Goal: Task Accomplishment & Management: Complete application form

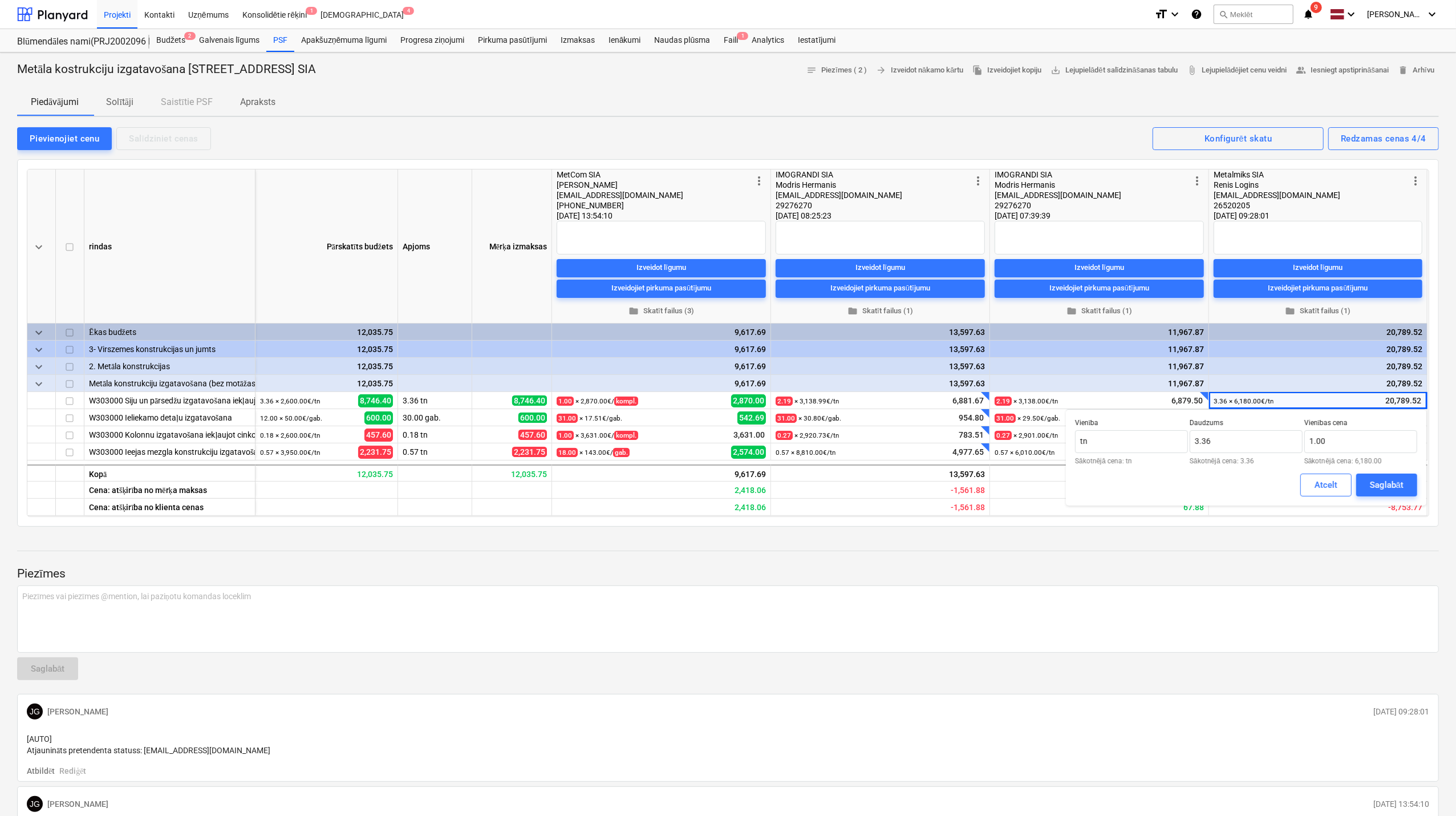
click at [1326, 565] on div at bounding box center [728, 561] width 1422 height 9
click at [1317, 482] on div "Atcelt" at bounding box center [1326, 485] width 23 height 15
click at [1219, 401] on span "edit" at bounding box center [1218, 402] width 9 height 9
click at [1351, 434] on input "6180" at bounding box center [1361, 442] width 113 height 23
type input "6"
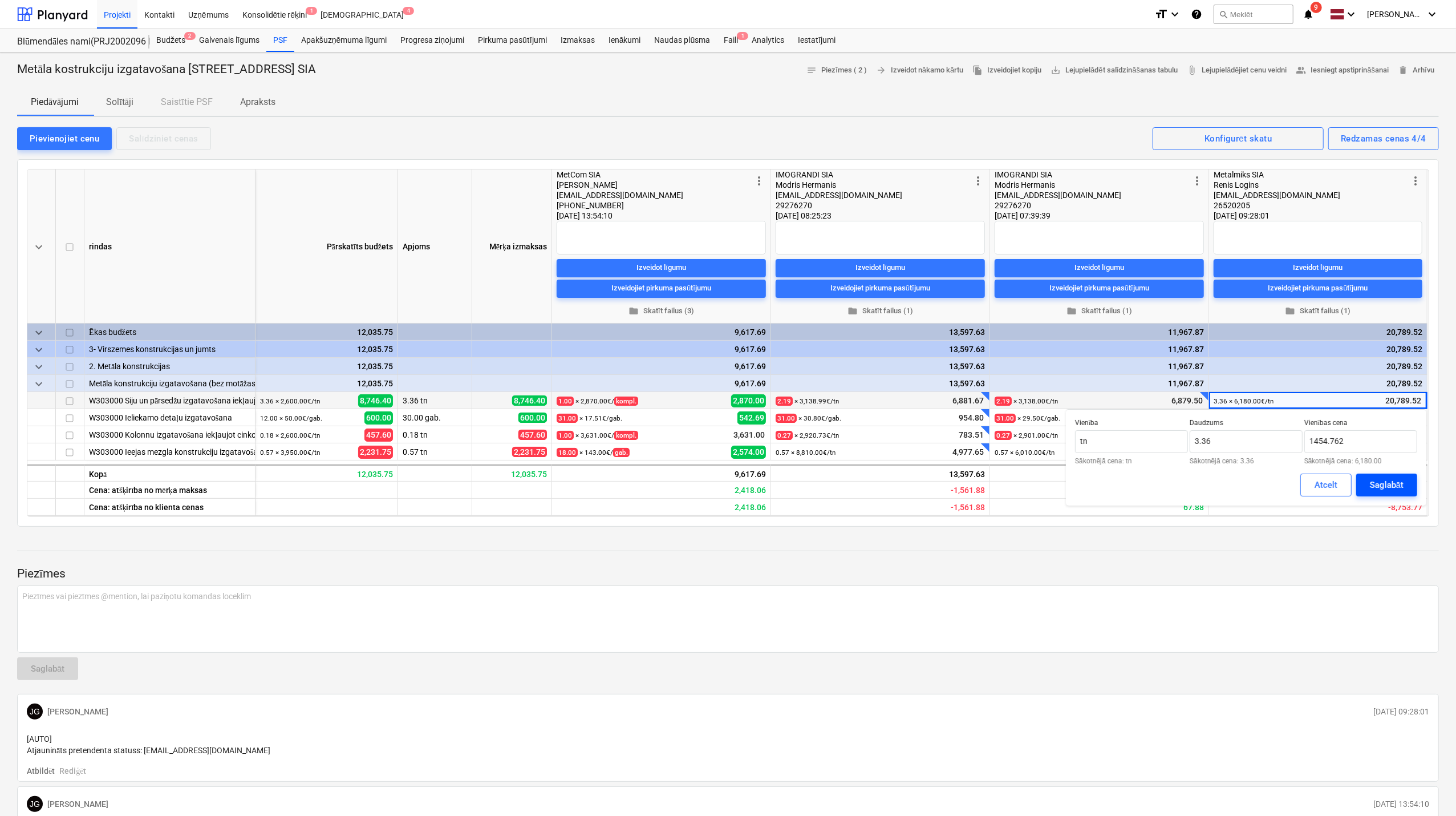
type input "1,454.76"
click at [1392, 487] on div "Saglabāt" at bounding box center [1387, 485] width 33 height 15
click at [1353, 575] on p "Piezīmes" at bounding box center [728, 574] width 1422 height 16
click at [1256, 439] on div "0.18 × 0.00€ / [GEOGRAPHIC_DATA]" at bounding box center [1250, 435] width 47 height 18
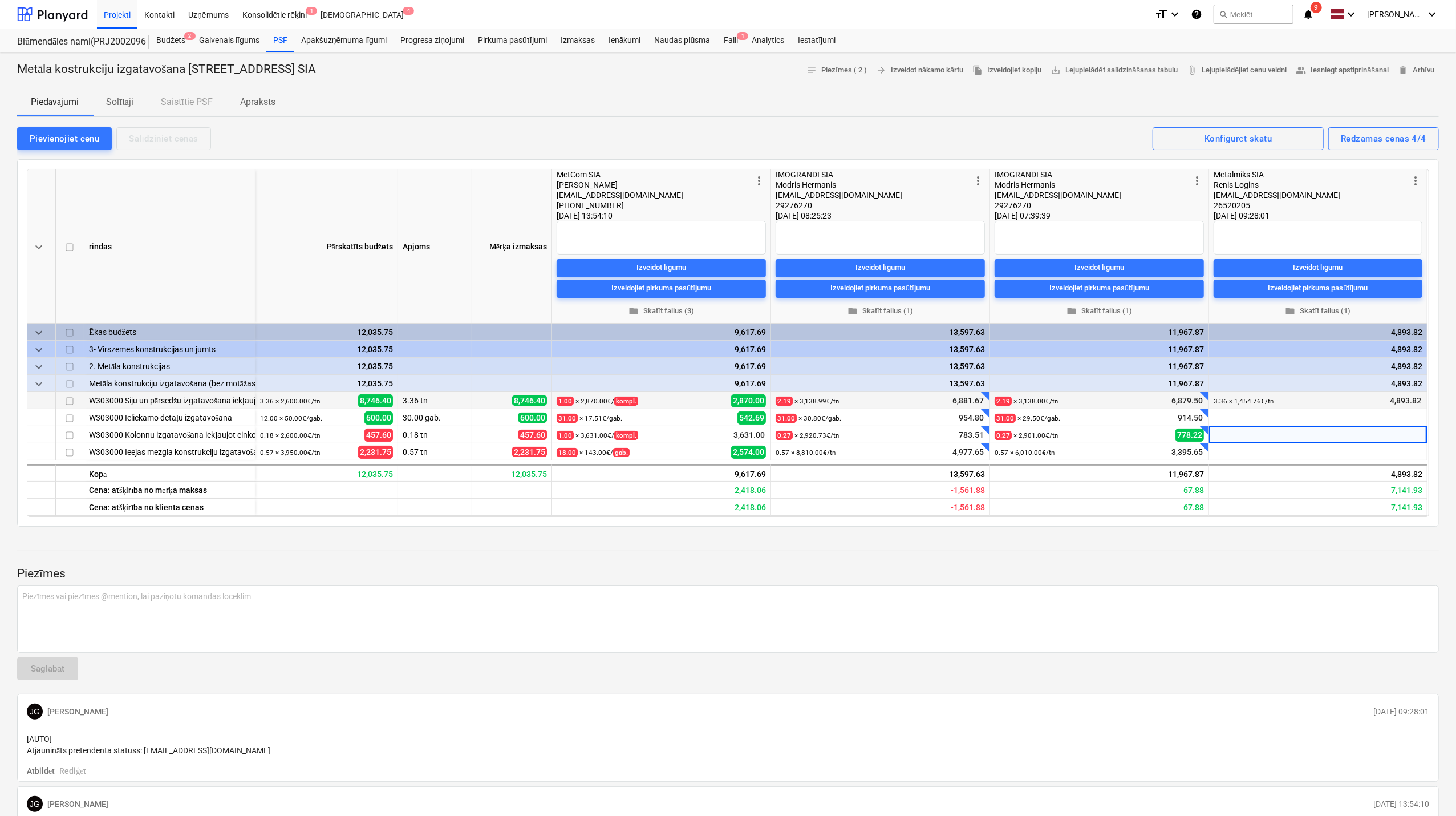
click at [1216, 573] on p "Piezīmes" at bounding box center [728, 574] width 1422 height 16
click at [1233, 419] on small "30.00 × 0.00€ / gab." at bounding box center [1256, 418] width 58 height 8
click at [1260, 437] on small "0.18 × 0.00€ / [GEOGRAPHIC_DATA]" at bounding box center [1250, 435] width 47 height 8
click at [1217, 439] on span "edit" at bounding box center [1218, 436] width 9 height 9
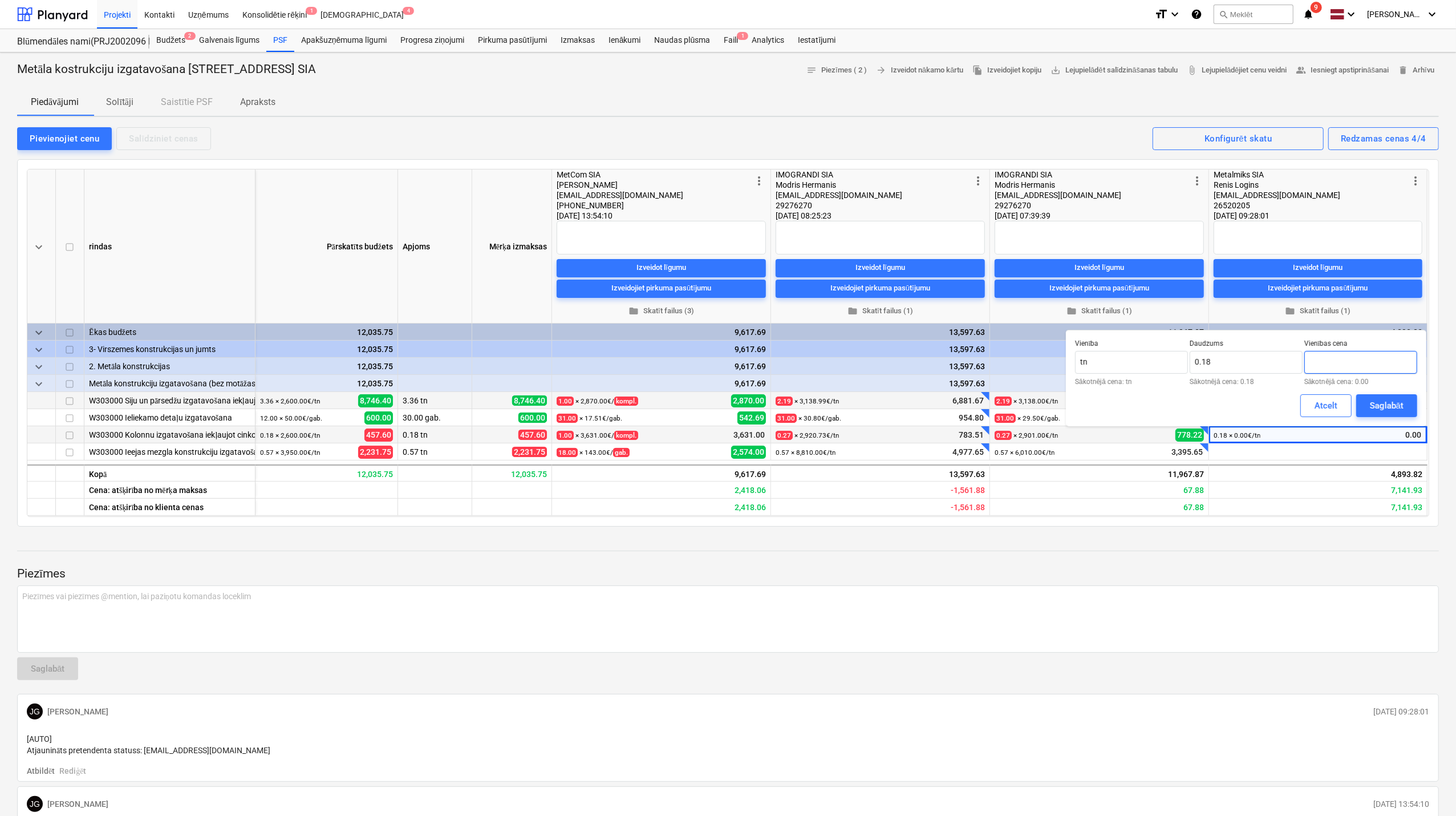
click at [1338, 359] on input "text" at bounding box center [1361, 363] width 113 height 23
type input "41,916.67"
click at [1379, 408] on div "Saglabāt" at bounding box center [1387, 406] width 33 height 15
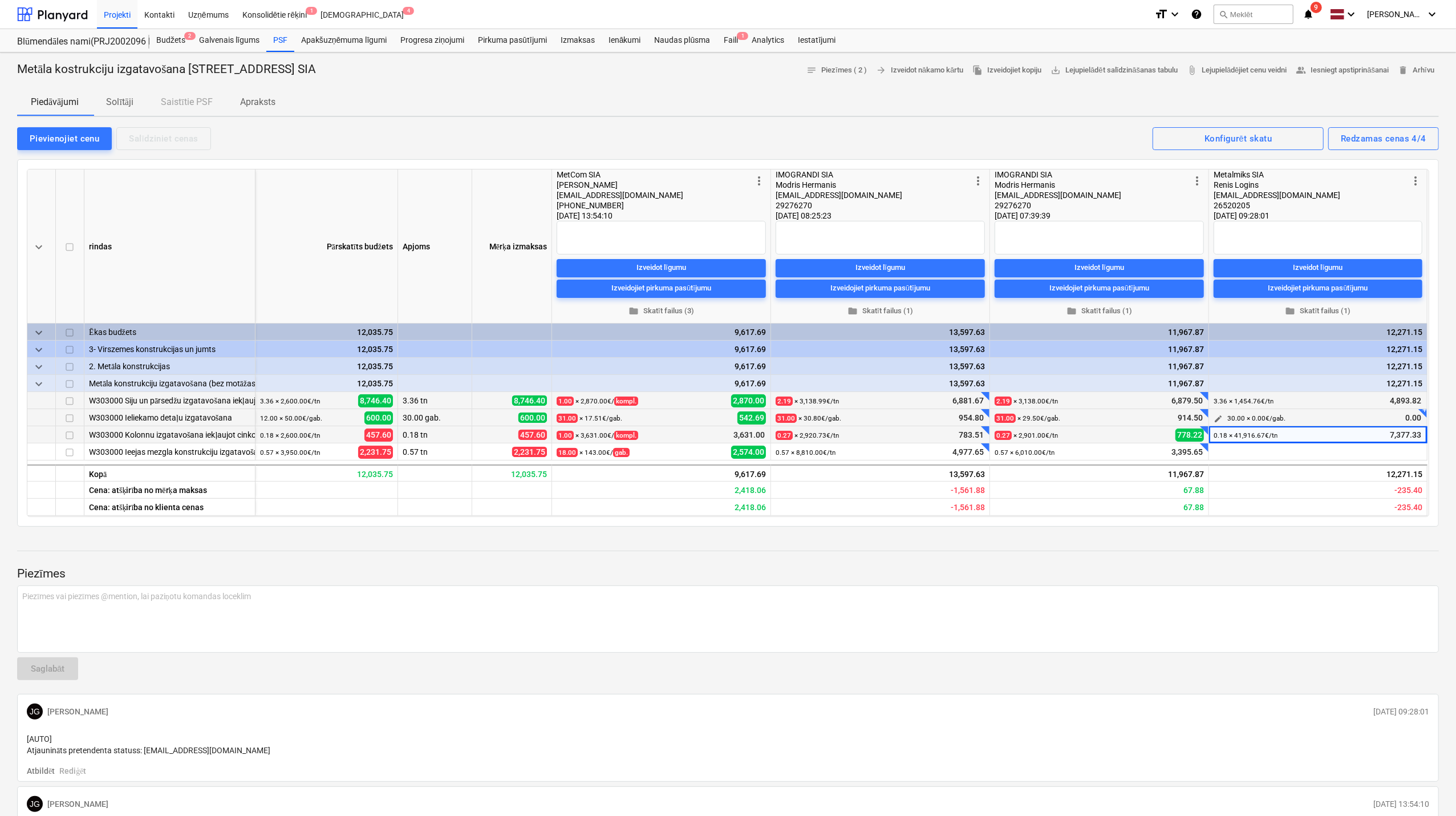
click at [1221, 418] on span "edit" at bounding box center [1218, 419] width 9 height 9
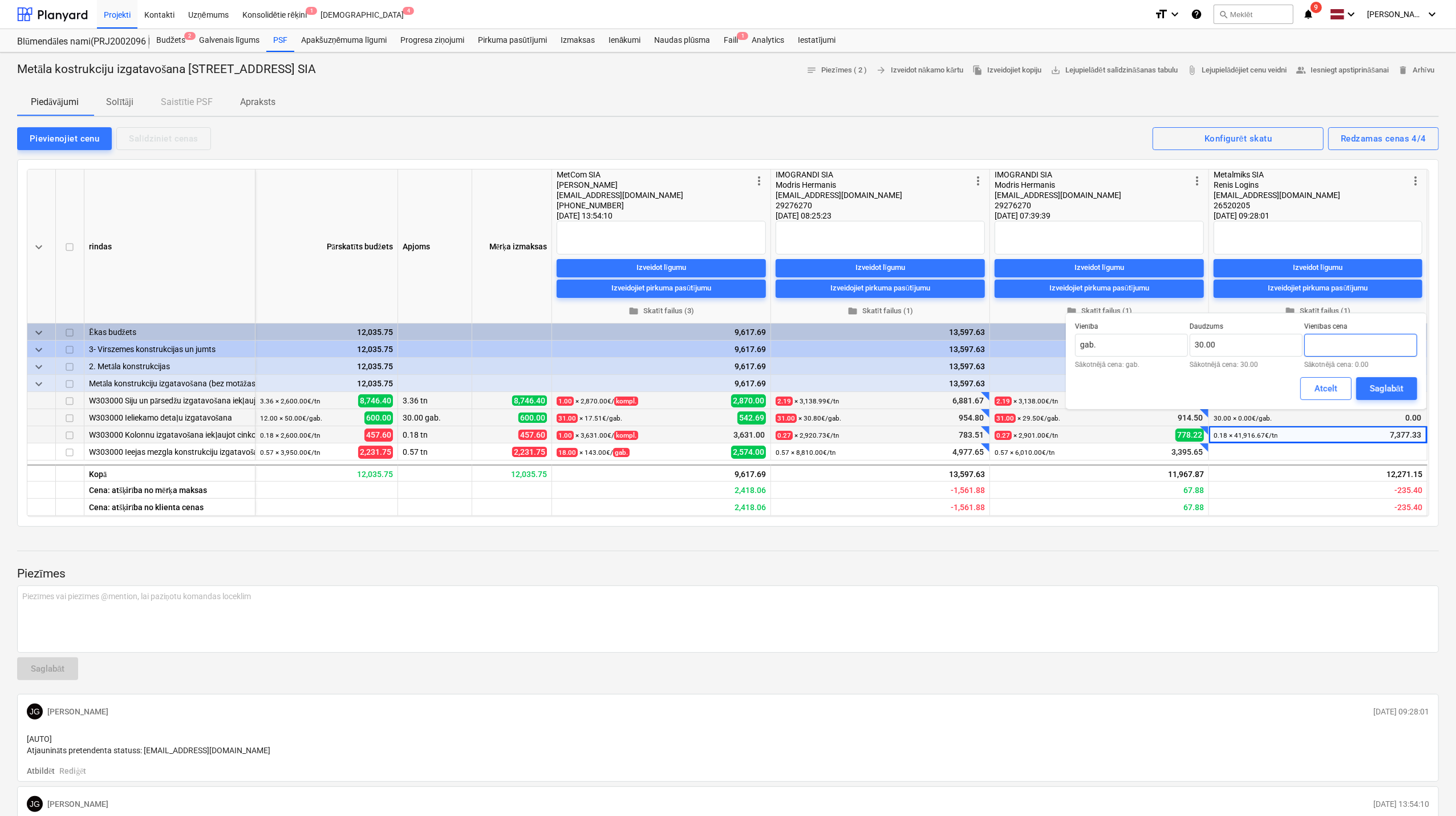
drag, startPoint x: 1316, startPoint y: 344, endPoint x: 1310, endPoint y: 345, distance: 6.1
click at [1310, 345] on input "text" at bounding box center [1361, 345] width 113 height 23
click at [1319, 339] on input "31,93" at bounding box center [1361, 345] width 113 height 23
type input "31.93"
click at [1373, 387] on div "Saglabāt" at bounding box center [1387, 389] width 33 height 15
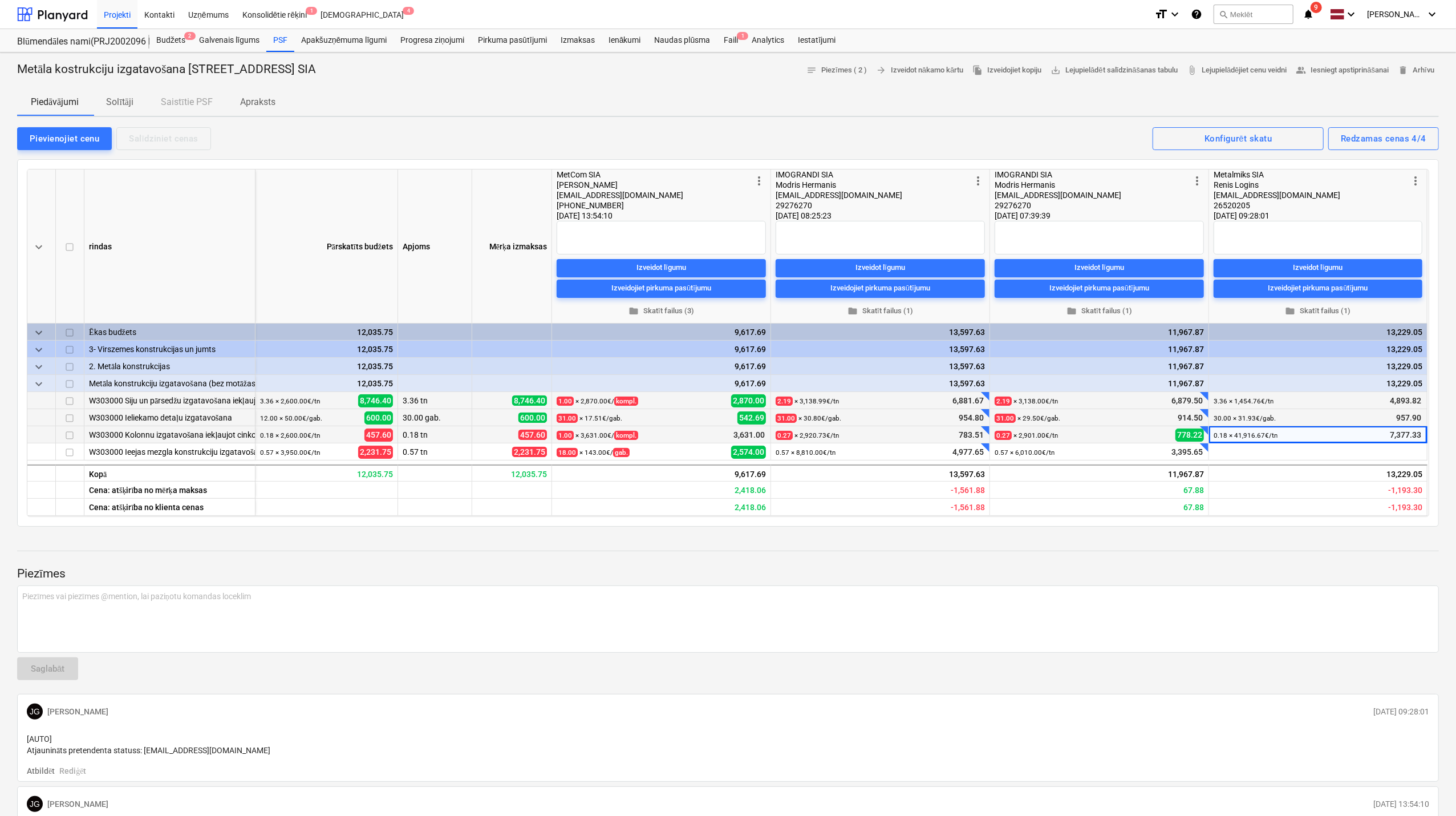
click at [1355, 571] on p "Piezīmes" at bounding box center [728, 574] width 1422 height 16
click at [1294, 423] on div "30.00 × 31.93€ / gab. 957.90" at bounding box center [1325, 418] width 195 height 18
click at [1240, 421] on div "30.00 × 31.93€ / gab." at bounding box center [1259, 418] width 62 height 18
click at [1219, 416] on span "edit" at bounding box center [1218, 419] width 9 height 9
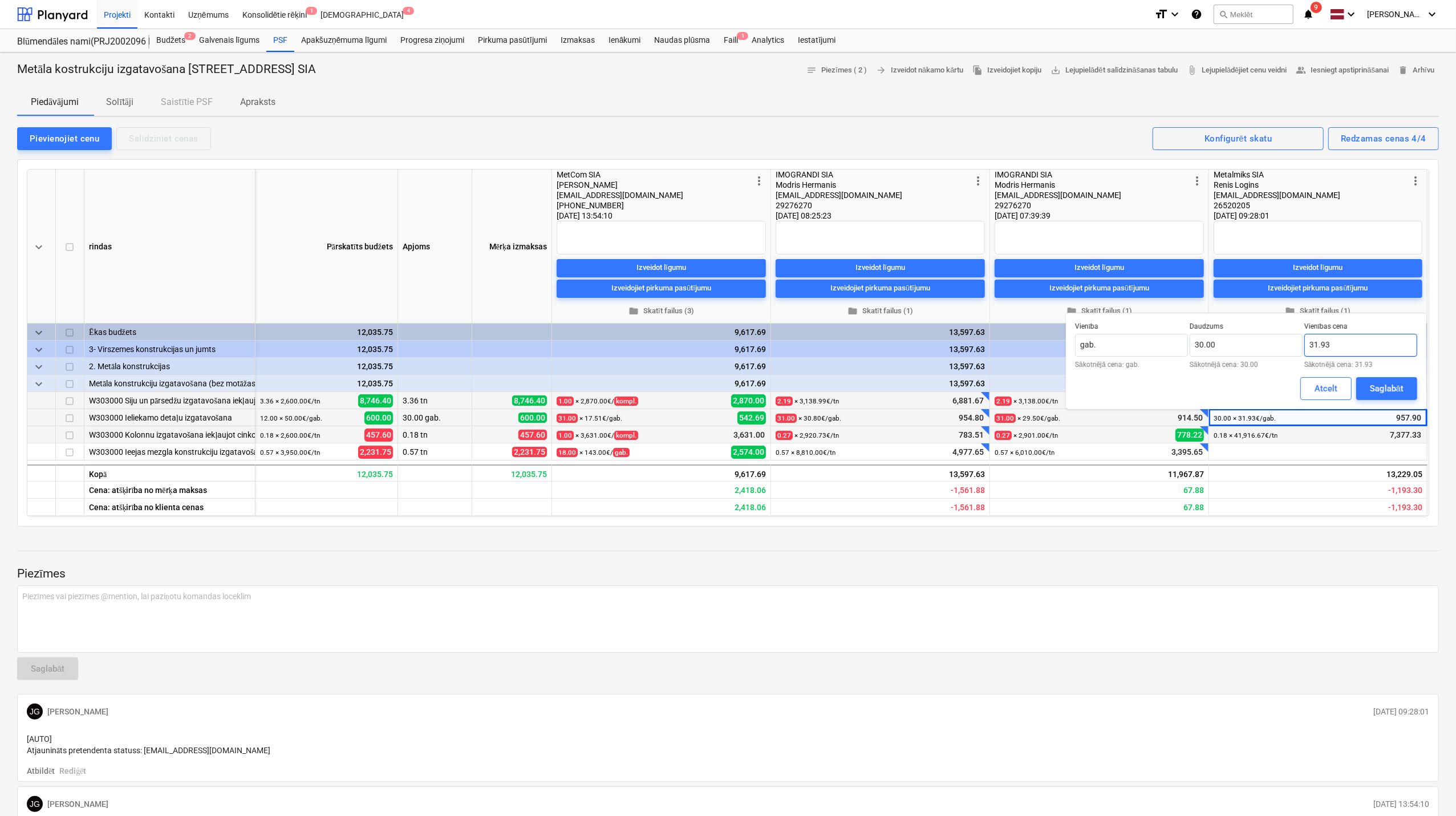
click at [1342, 348] on input "31.93" at bounding box center [1361, 345] width 113 height 23
type input "32.00"
click at [1382, 388] on div "Saglabāt" at bounding box center [1387, 389] width 33 height 15
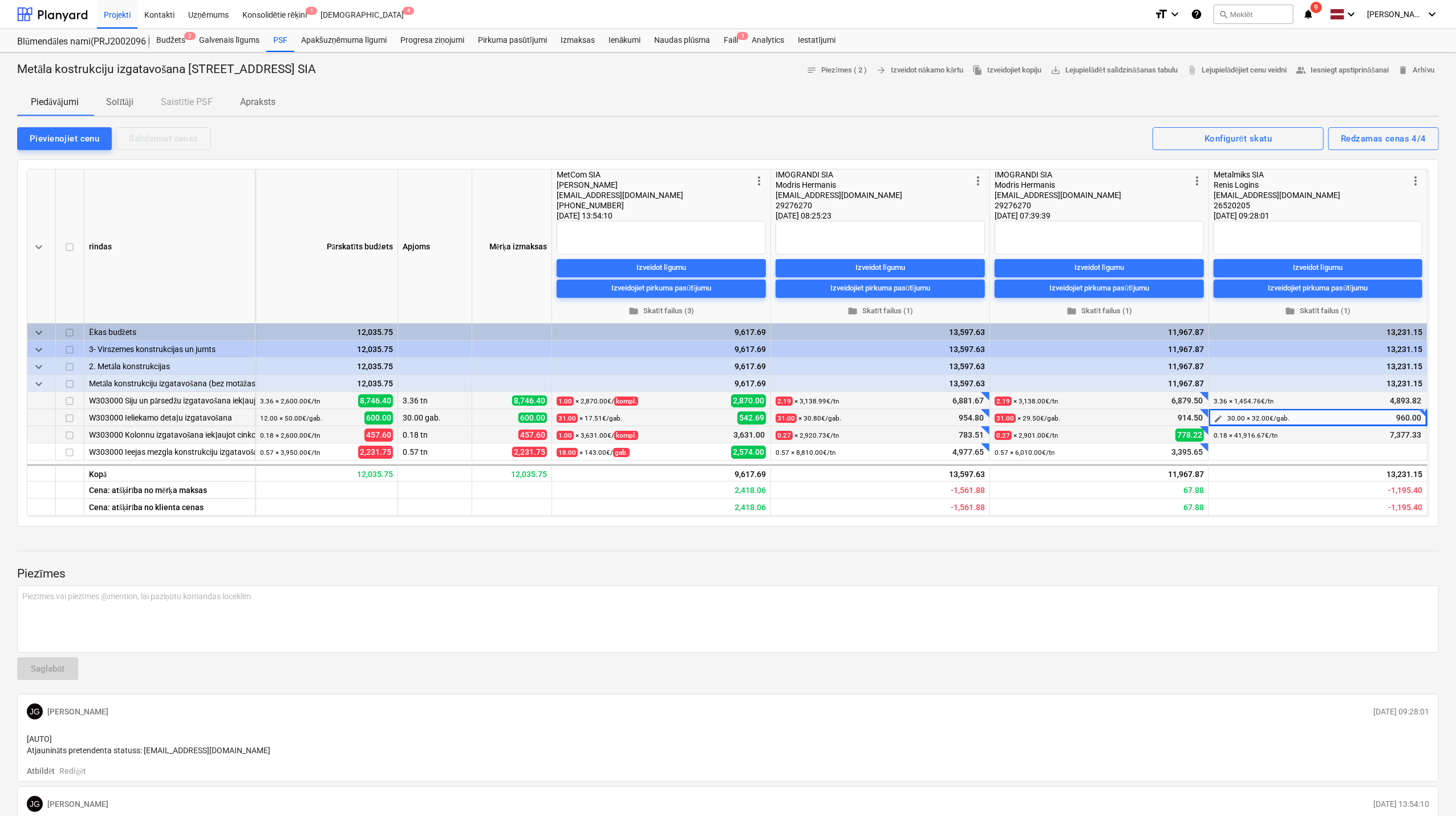
click at [1215, 418] on span "edit" at bounding box center [1218, 419] width 9 height 9
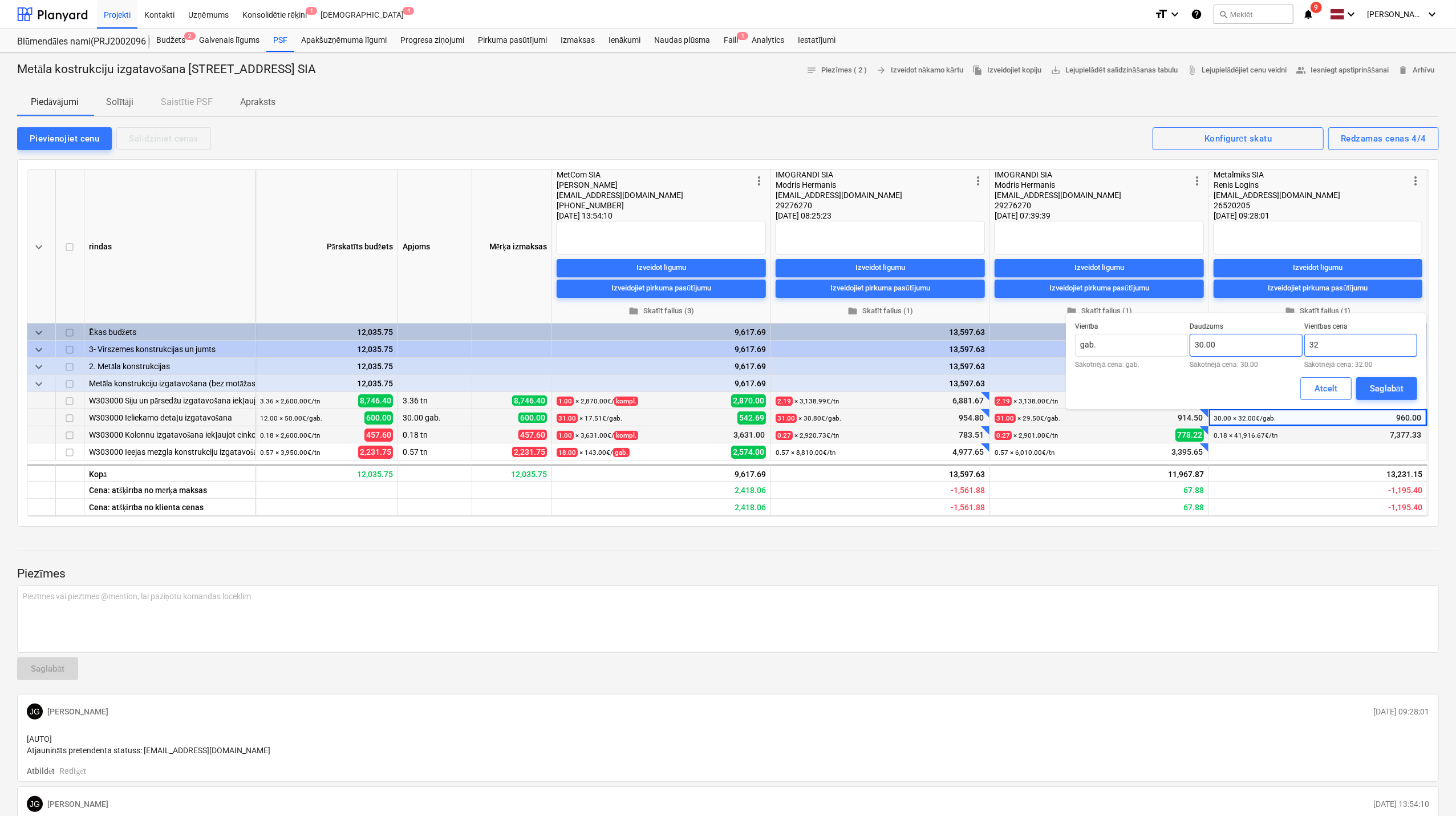
drag, startPoint x: 1321, startPoint y: 348, endPoint x: 1302, endPoint y: 353, distance: 19.6
click at [1302, 353] on div "Vienība gab. Sākotnējā cena: gab. Daudzums 30.00 Sākotnējā cena: 30.00 Vienības…" at bounding box center [1246, 345] width 342 height 46
type input "33.00"
click at [1380, 385] on div "Saglabāt" at bounding box center [1387, 389] width 33 height 15
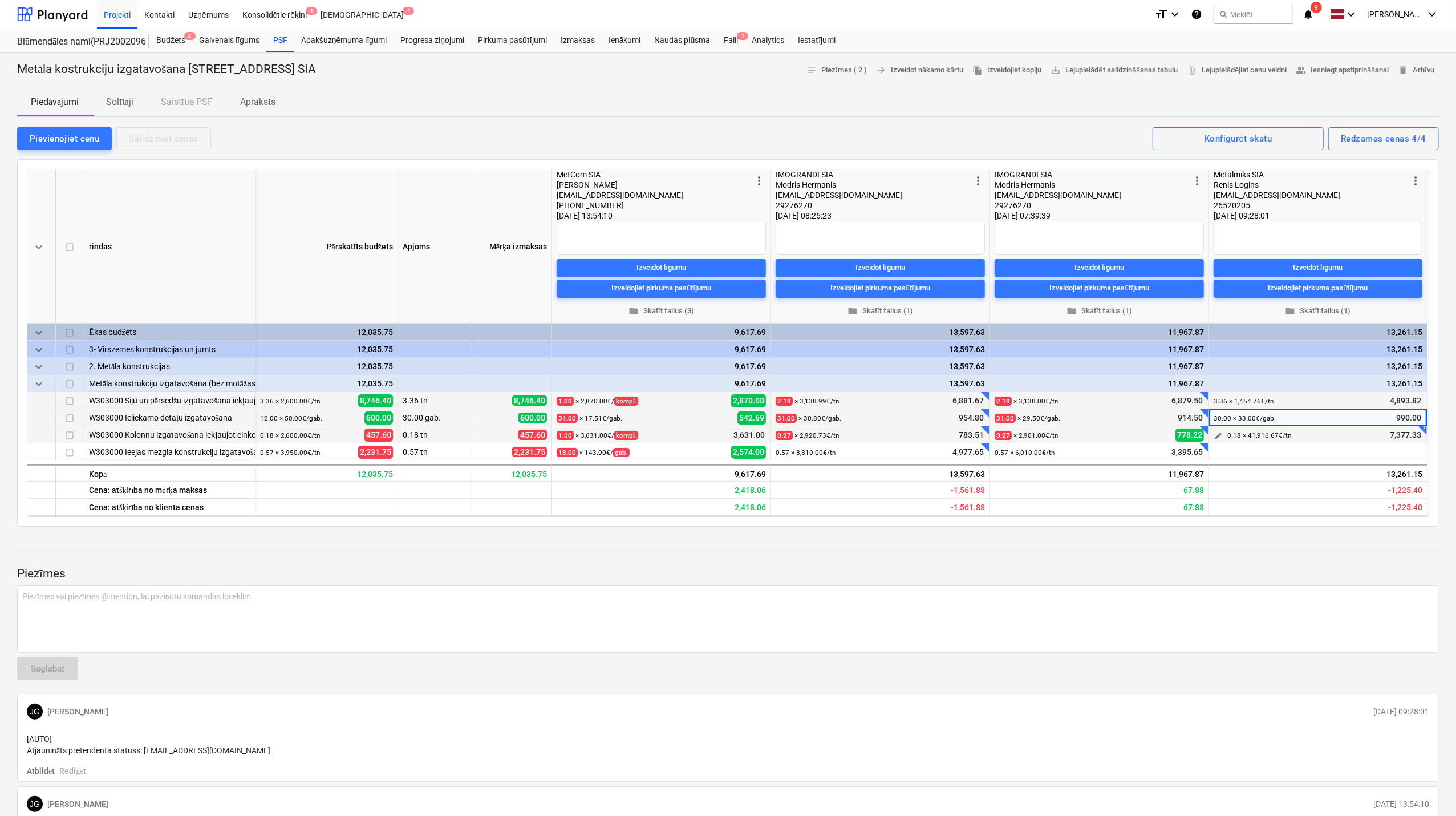
click at [1260, 437] on small "0.18 × 41,916.67€ / [GEOGRAPHIC_DATA]" at bounding box center [1259, 435] width 64 height 8
click at [1283, 434] on small "0.18 × 41,916.67€ / [GEOGRAPHIC_DATA]" at bounding box center [1259, 435] width 64 height 8
click at [1219, 451] on span "edit" at bounding box center [1218, 453] width 9 height 9
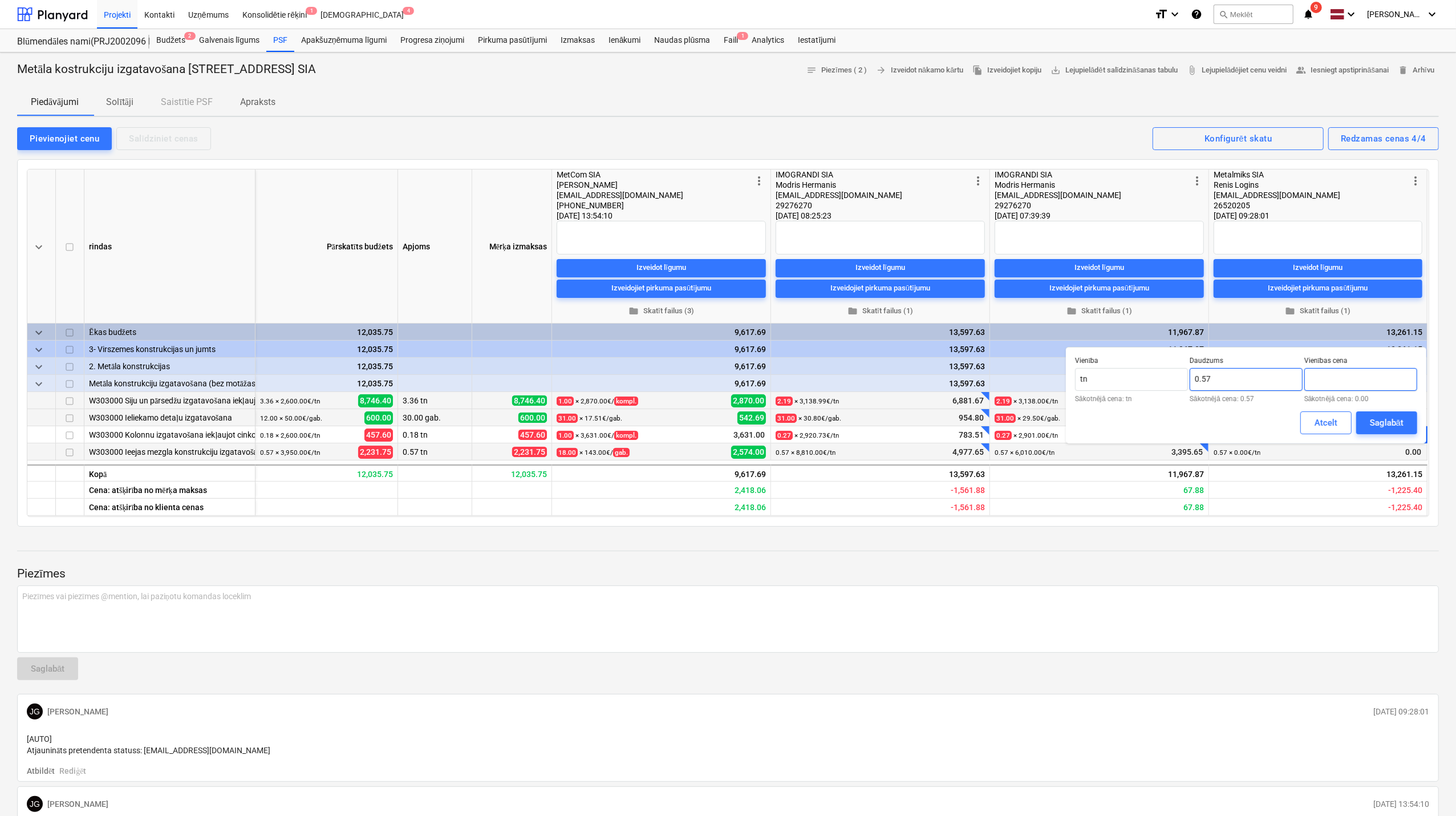
drag, startPoint x: 1328, startPoint y: 386, endPoint x: 1302, endPoint y: 386, distance: 26.0
click at [1302, 386] on div "Vienība tn Sākotnējā cena: tn Daudzums 0.57 Sākotnējā cena: 0.57 Vienības cena …" at bounding box center [1246, 379] width 342 height 46
type input "200.00"
click at [1379, 418] on div "Saglabāt" at bounding box center [1387, 423] width 33 height 15
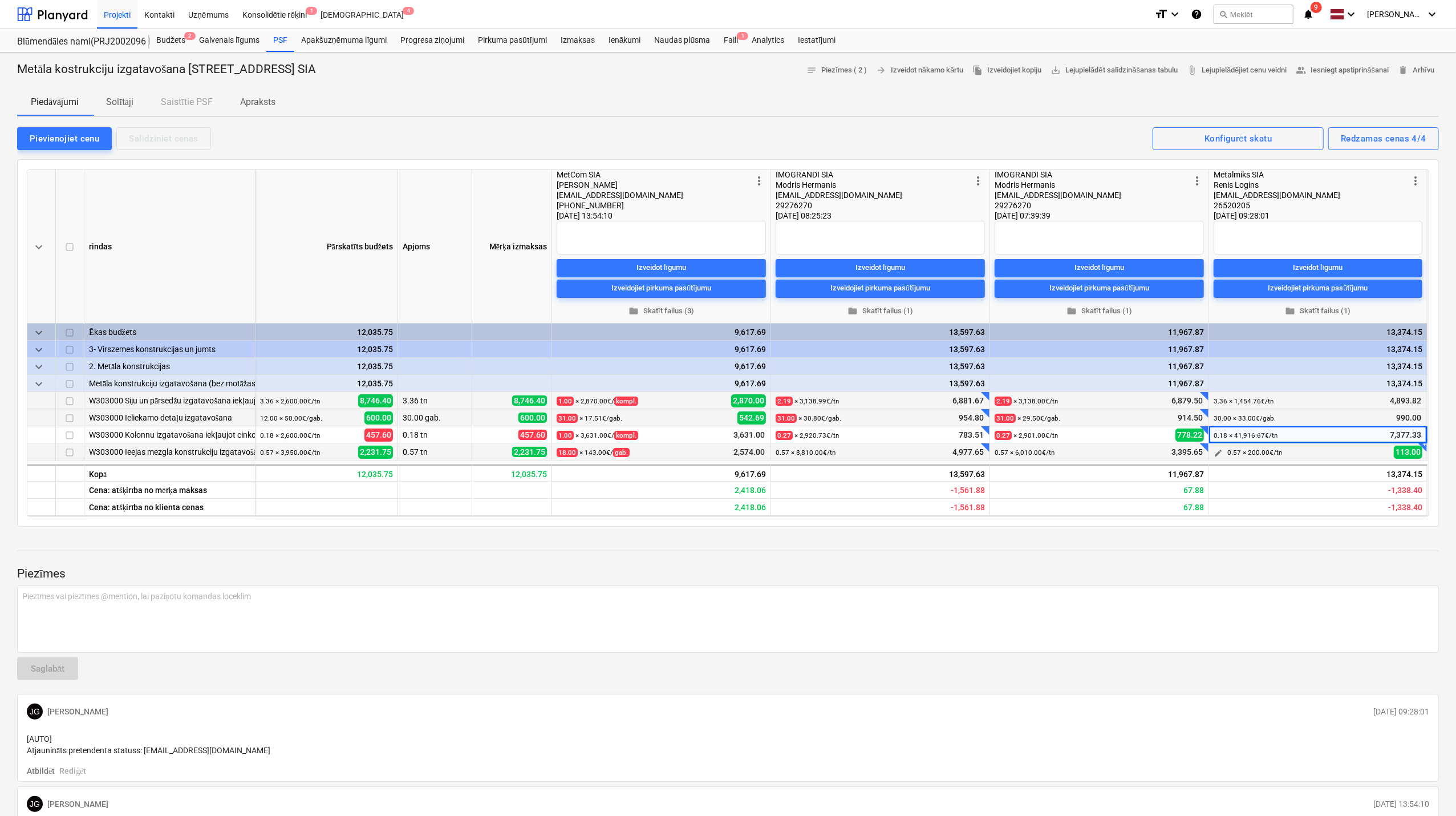
click at [1221, 452] on span "edit" at bounding box center [1218, 453] width 9 height 9
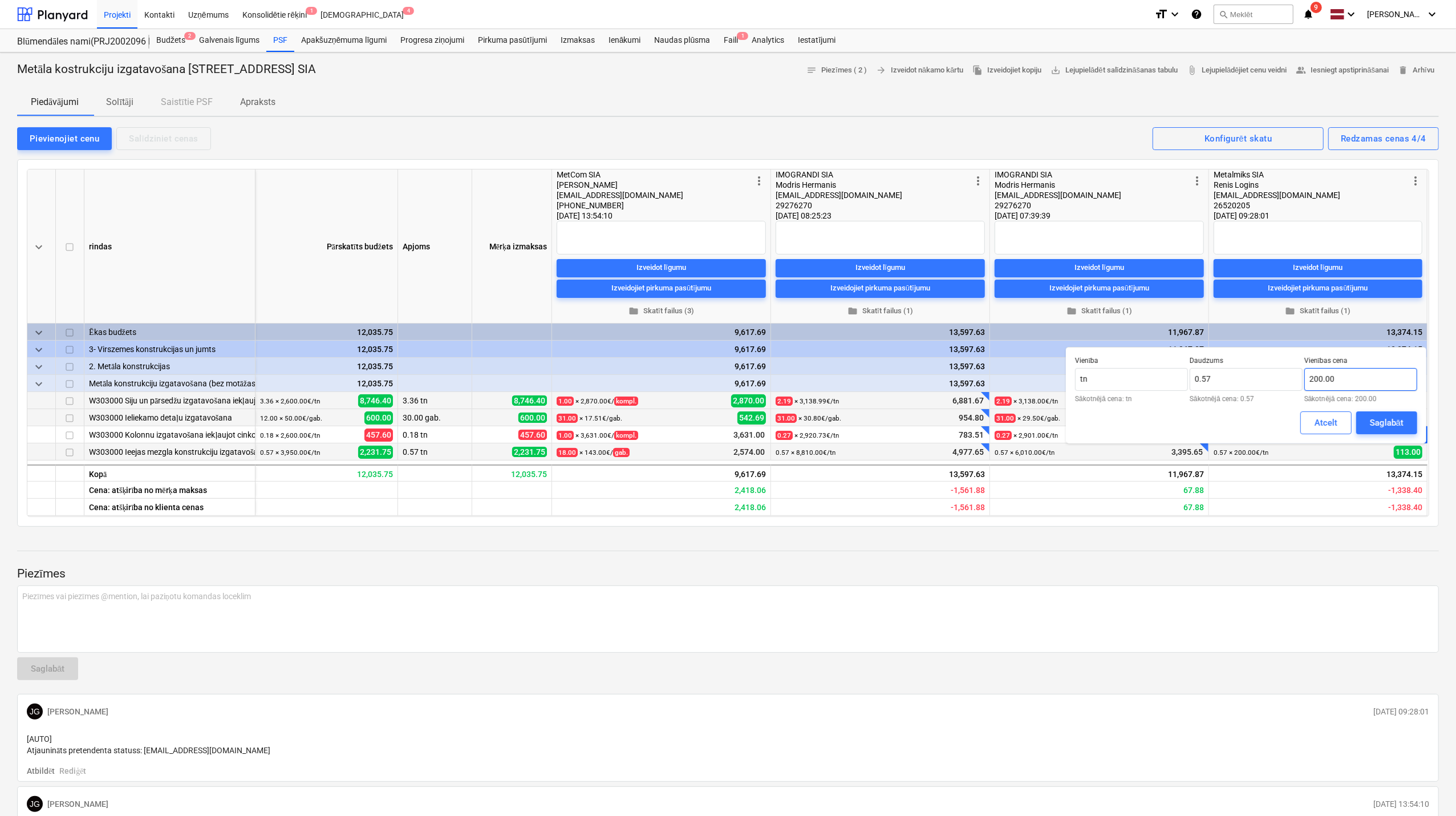
type input "200"
drag, startPoint x: 1342, startPoint y: 380, endPoint x: 1303, endPoint y: 383, distance: 39.1
click at [1303, 383] on div "Vienība tn Sākotnējā cena: tn Daudzums 0.57 Sākotnējā cena: 0.57 Vienības cena …" at bounding box center [1246, 379] width 342 height 46
type input "0.00"
click at [1387, 423] on div "Saglabāt" at bounding box center [1387, 423] width 33 height 15
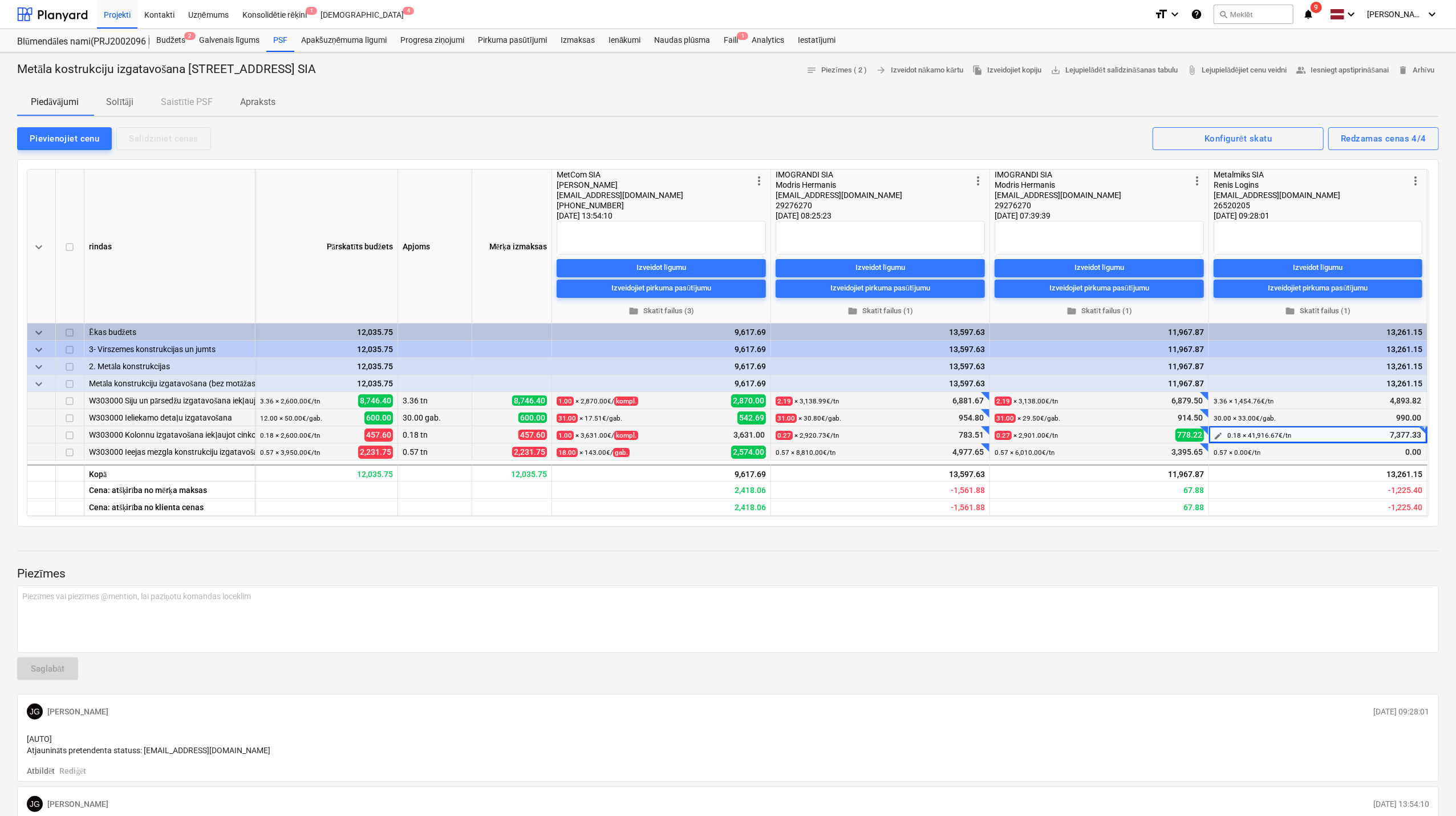
click at [1219, 434] on span "edit" at bounding box center [1218, 436] width 9 height 9
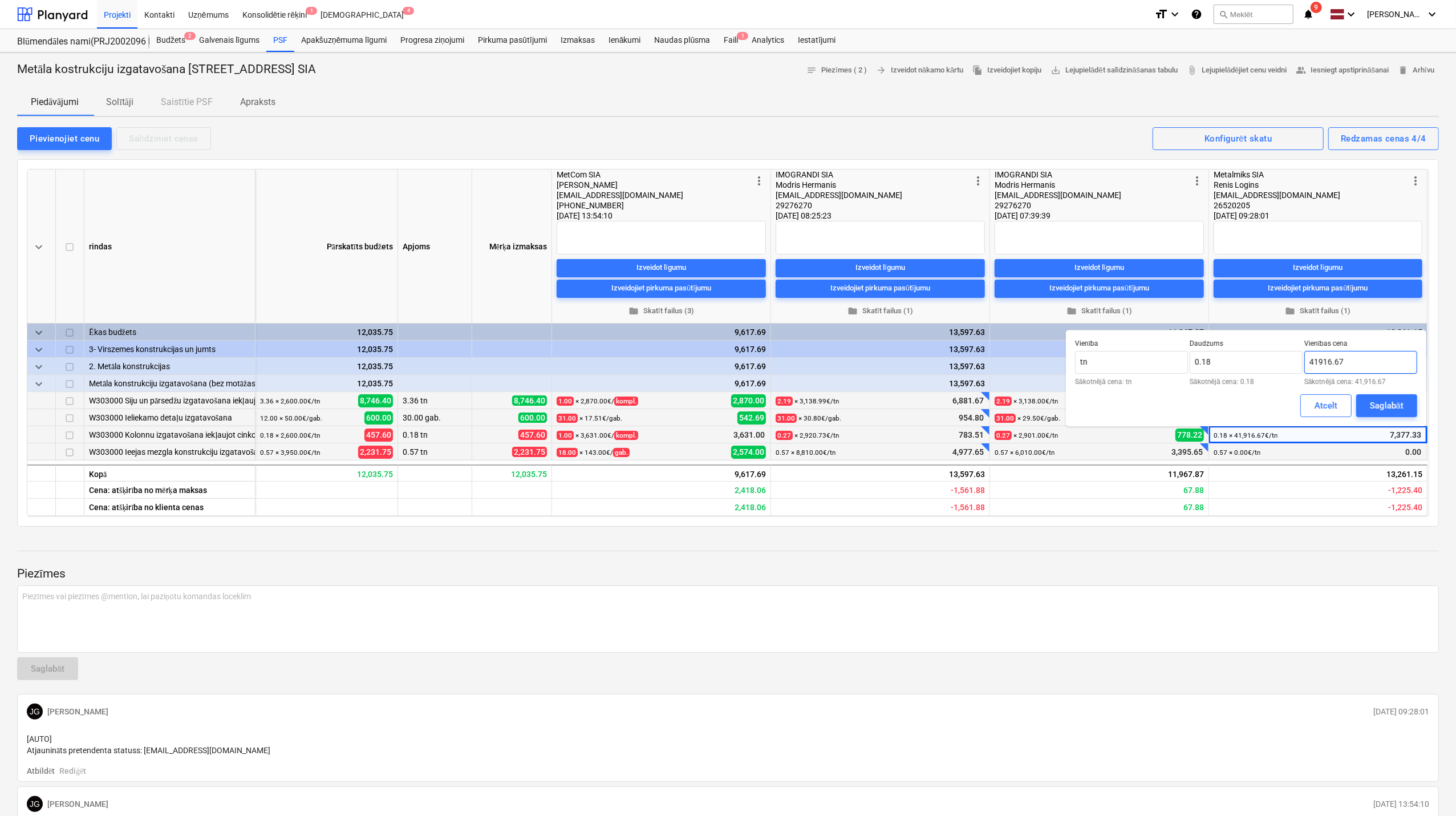
click at [1354, 356] on input "41916.67" at bounding box center [1361, 363] width 113 height 23
type input "42,000.00"
click at [1379, 403] on div "Saglabāt" at bounding box center [1387, 406] width 33 height 15
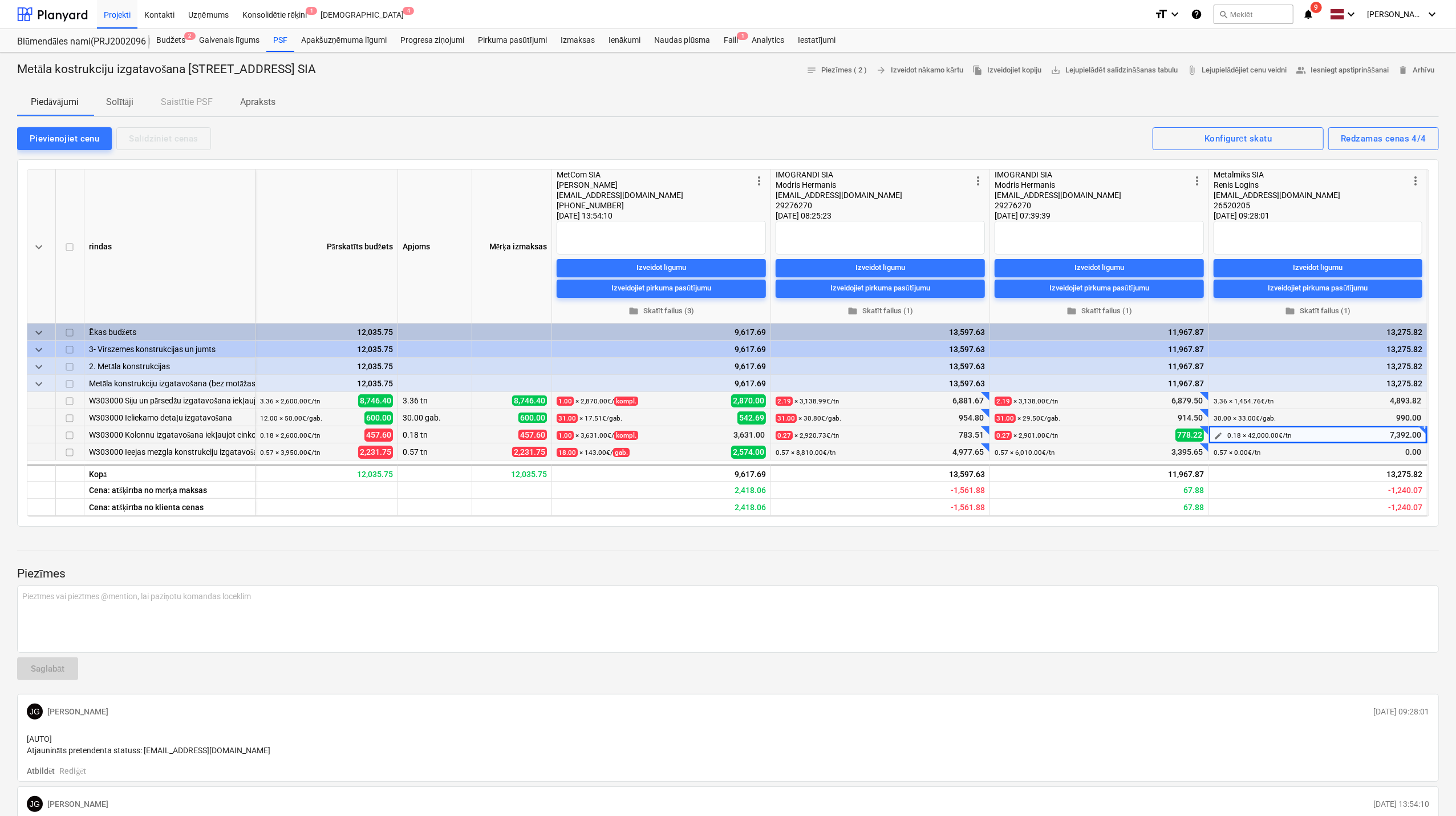
click at [1223, 434] on span "edit" at bounding box center [1218, 436] width 9 height 9
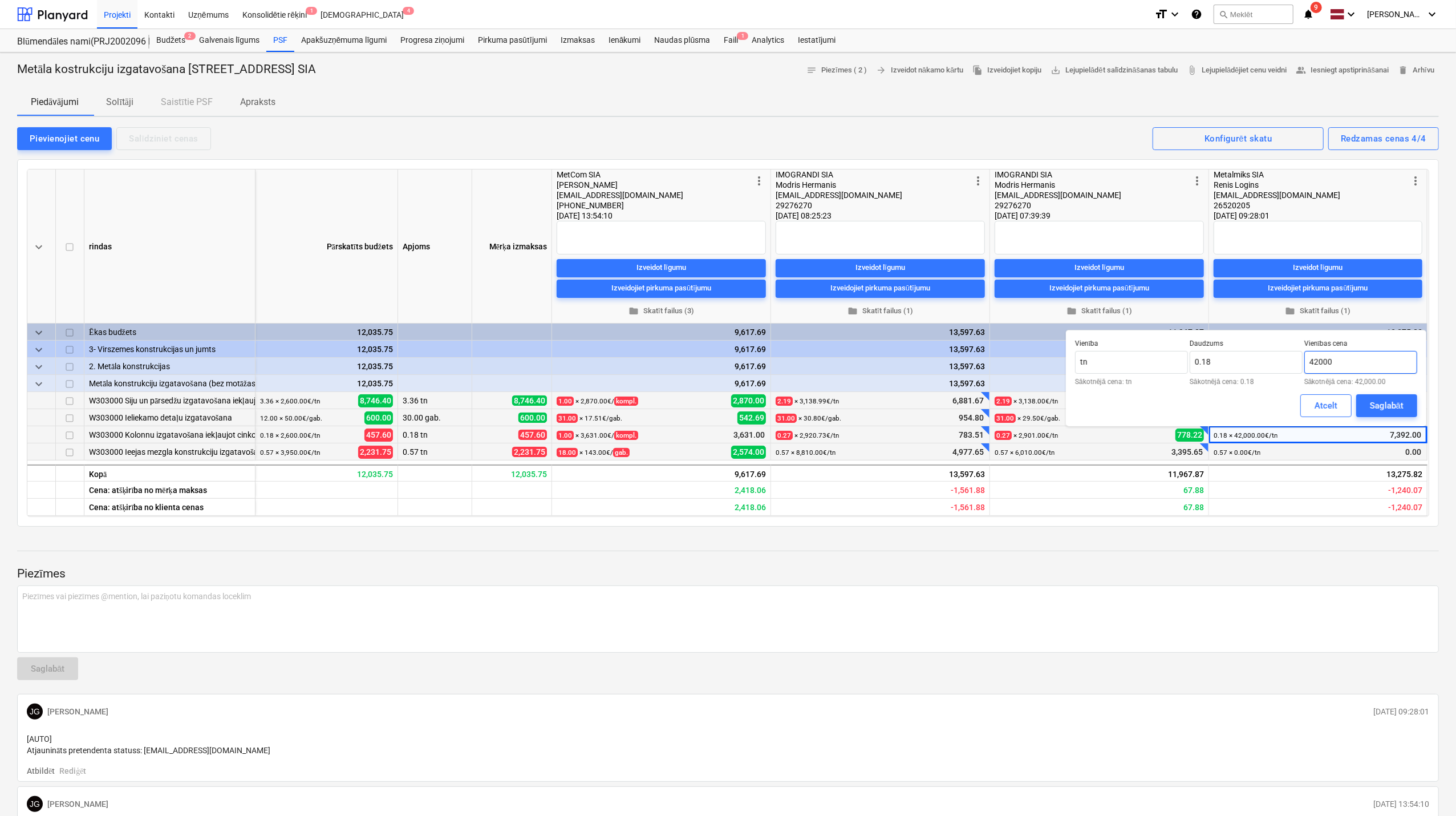
click at [1324, 365] on input "42000" at bounding box center [1361, 363] width 113 height 23
click at [1315, 364] on input "42000" at bounding box center [1361, 363] width 113 height 23
click at [1317, 363] on input "42000" at bounding box center [1361, 363] width 113 height 23
type input "43,000.00"
click at [1379, 403] on div "Saglabāt" at bounding box center [1387, 406] width 33 height 15
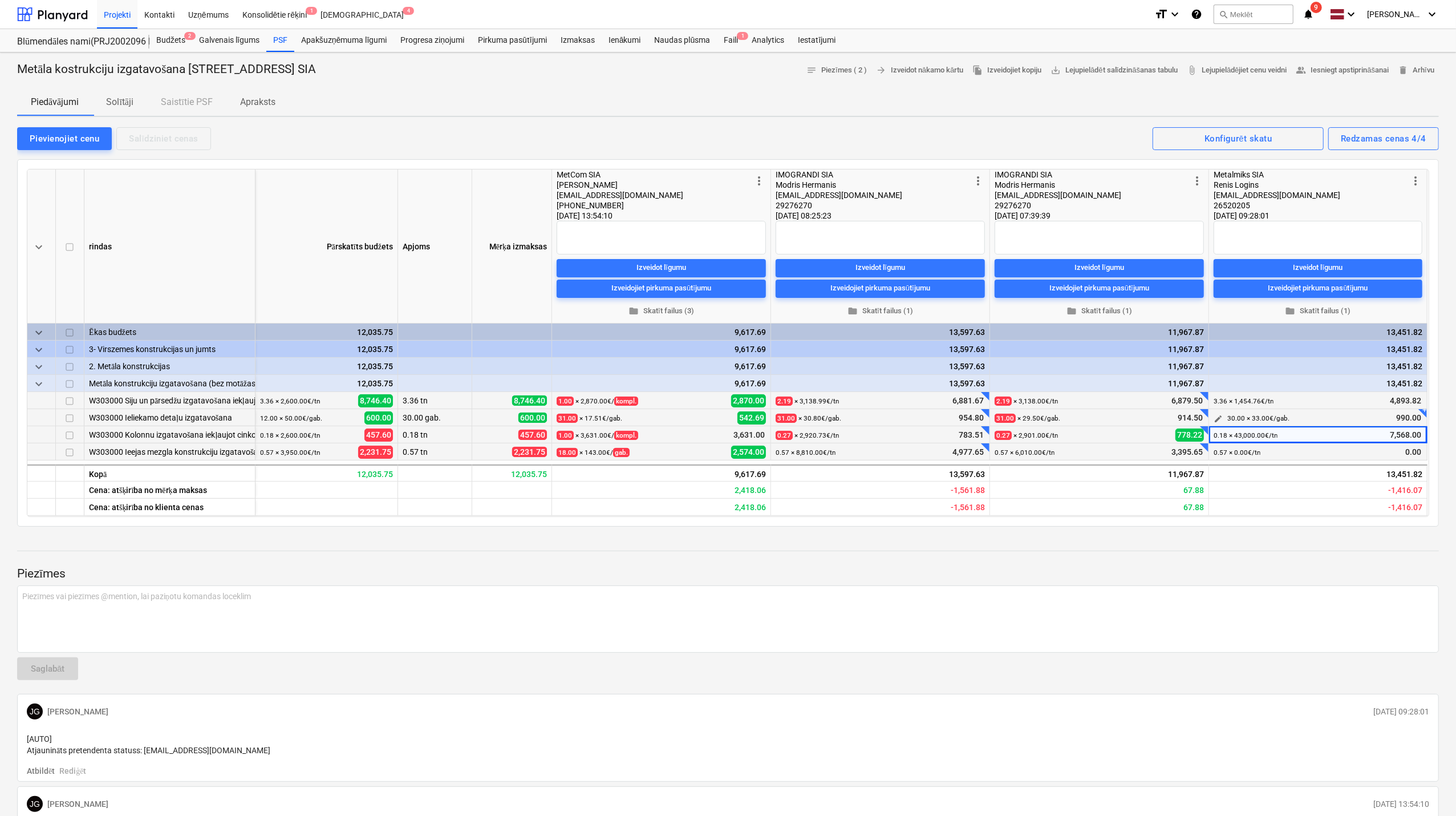
click at [1218, 414] on span "edit" at bounding box center [1218, 419] width 9 height 9
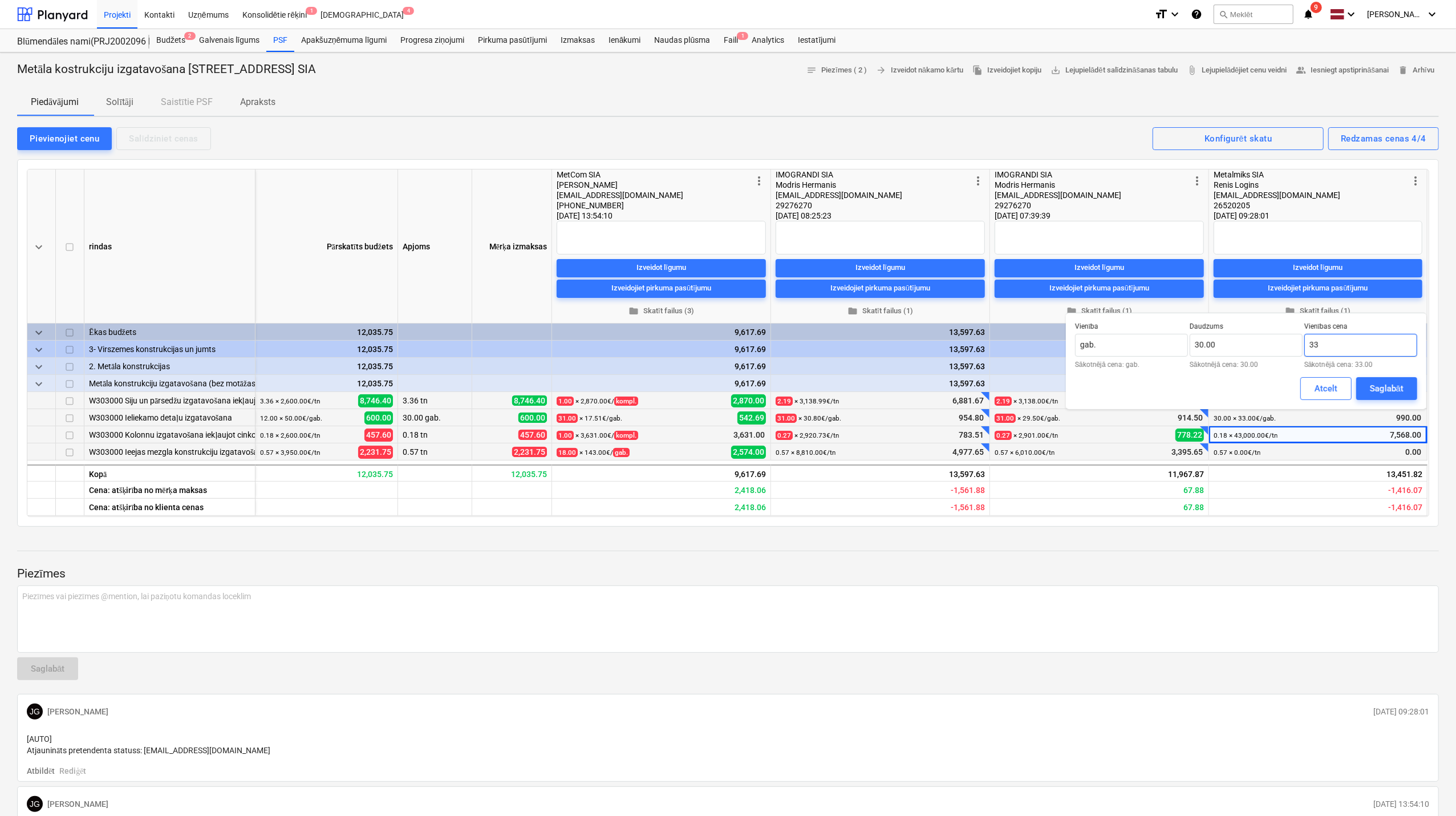
click at [1334, 348] on input "33" at bounding box center [1361, 345] width 113 height 23
type input "32.80"
click at [1394, 385] on div "Saglabāt" at bounding box center [1387, 389] width 33 height 15
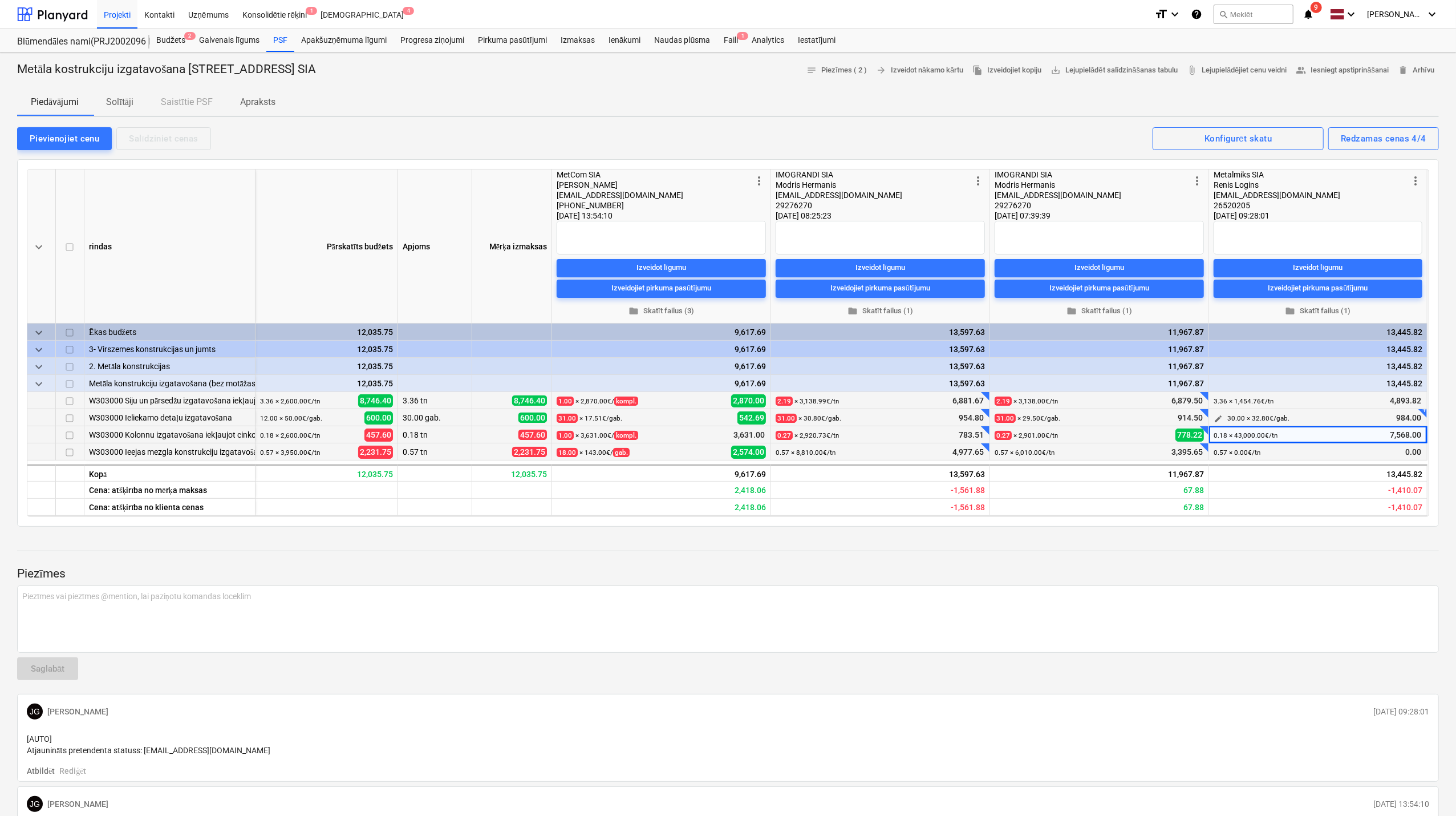
click at [1221, 414] on span "edit" at bounding box center [1218, 419] width 9 height 9
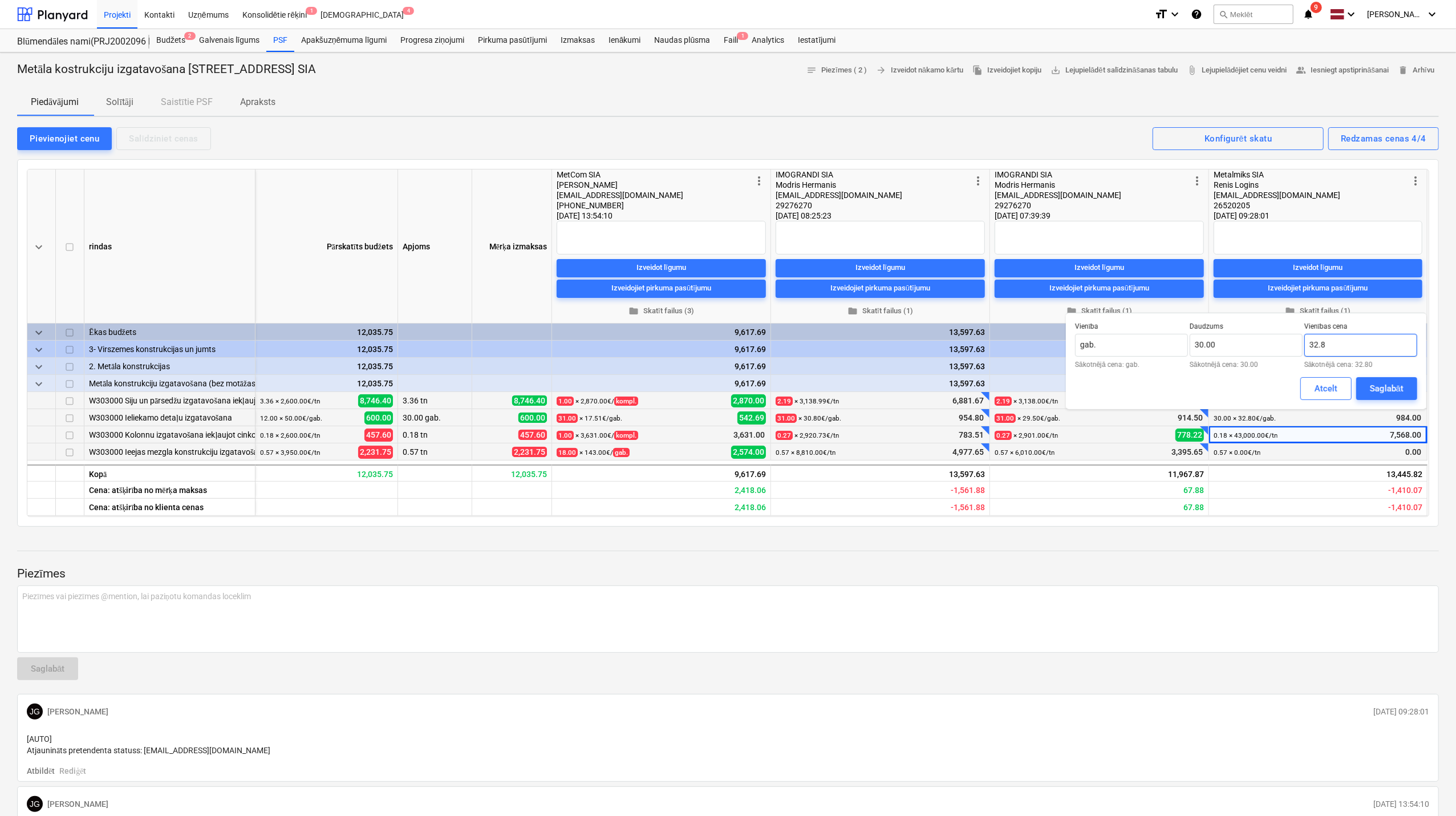
click at [1340, 351] on input "32.8" at bounding box center [1361, 345] width 113 height 23
type input "32.00"
click at [1377, 383] on div "Saglabāt" at bounding box center [1387, 389] width 33 height 15
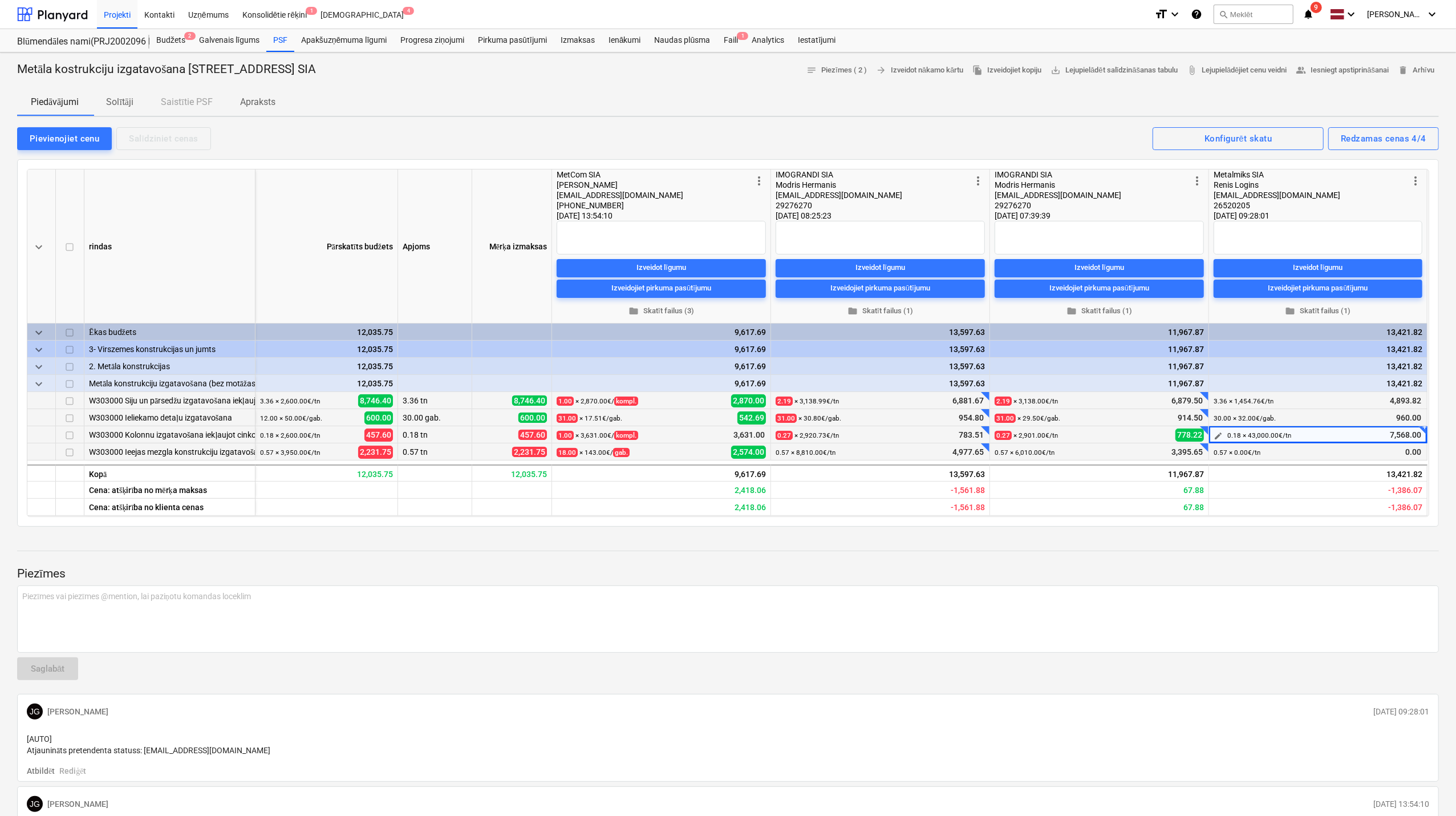
click at [1260, 430] on div "0.18 × 43,000.00€ / [GEOGRAPHIC_DATA]" at bounding box center [1259, 435] width 64 height 18
click at [1216, 437] on span "edit" at bounding box center [1218, 436] width 9 height 9
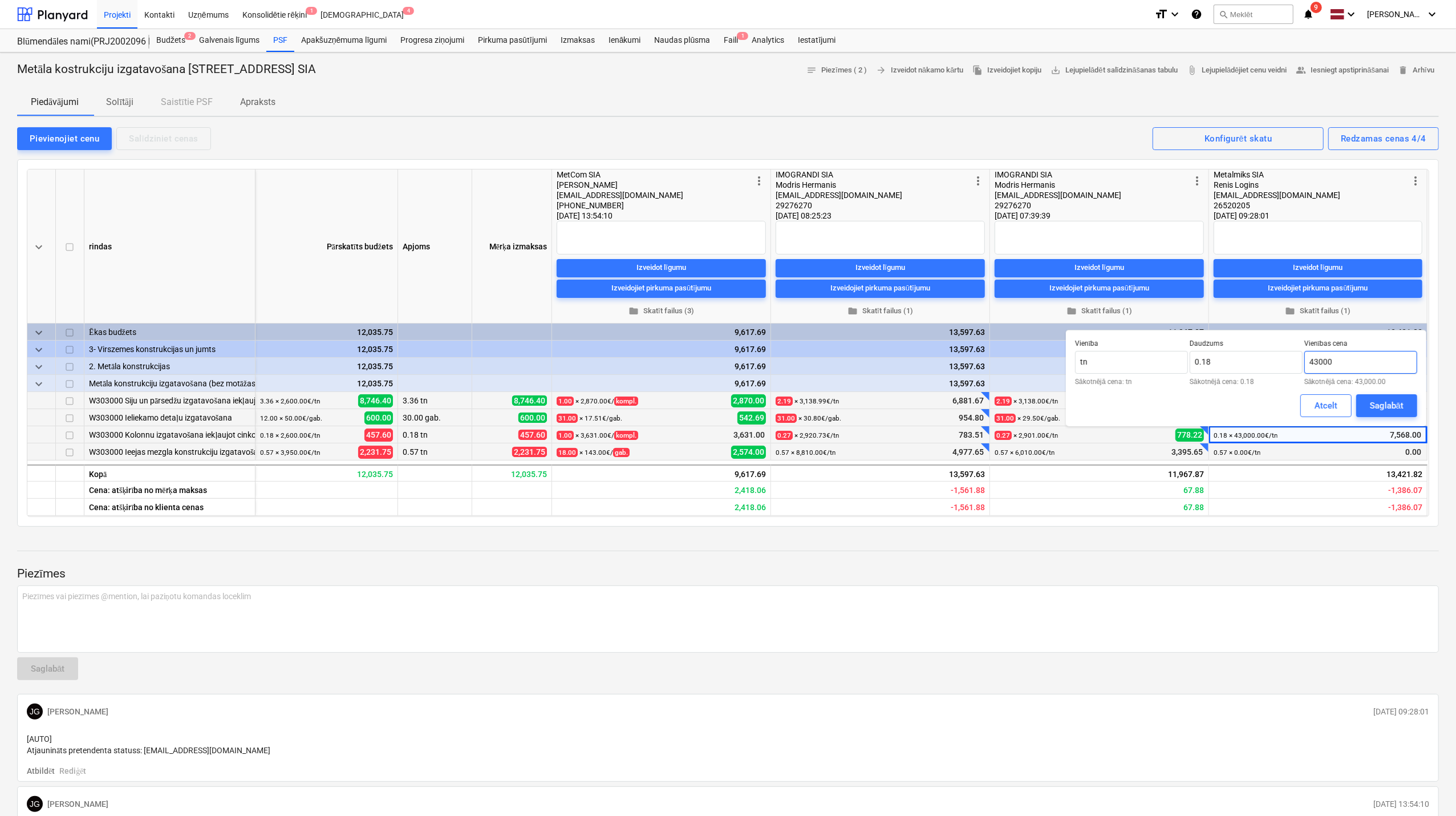
drag, startPoint x: 1317, startPoint y: 364, endPoint x: 1306, endPoint y: 370, distance: 12.5
click at [1306, 370] on input "43000" at bounding box center [1361, 363] width 113 height 23
type input "41,916.00"
click at [1393, 398] on div "Saglabāt" at bounding box center [1387, 406] width 33 height 15
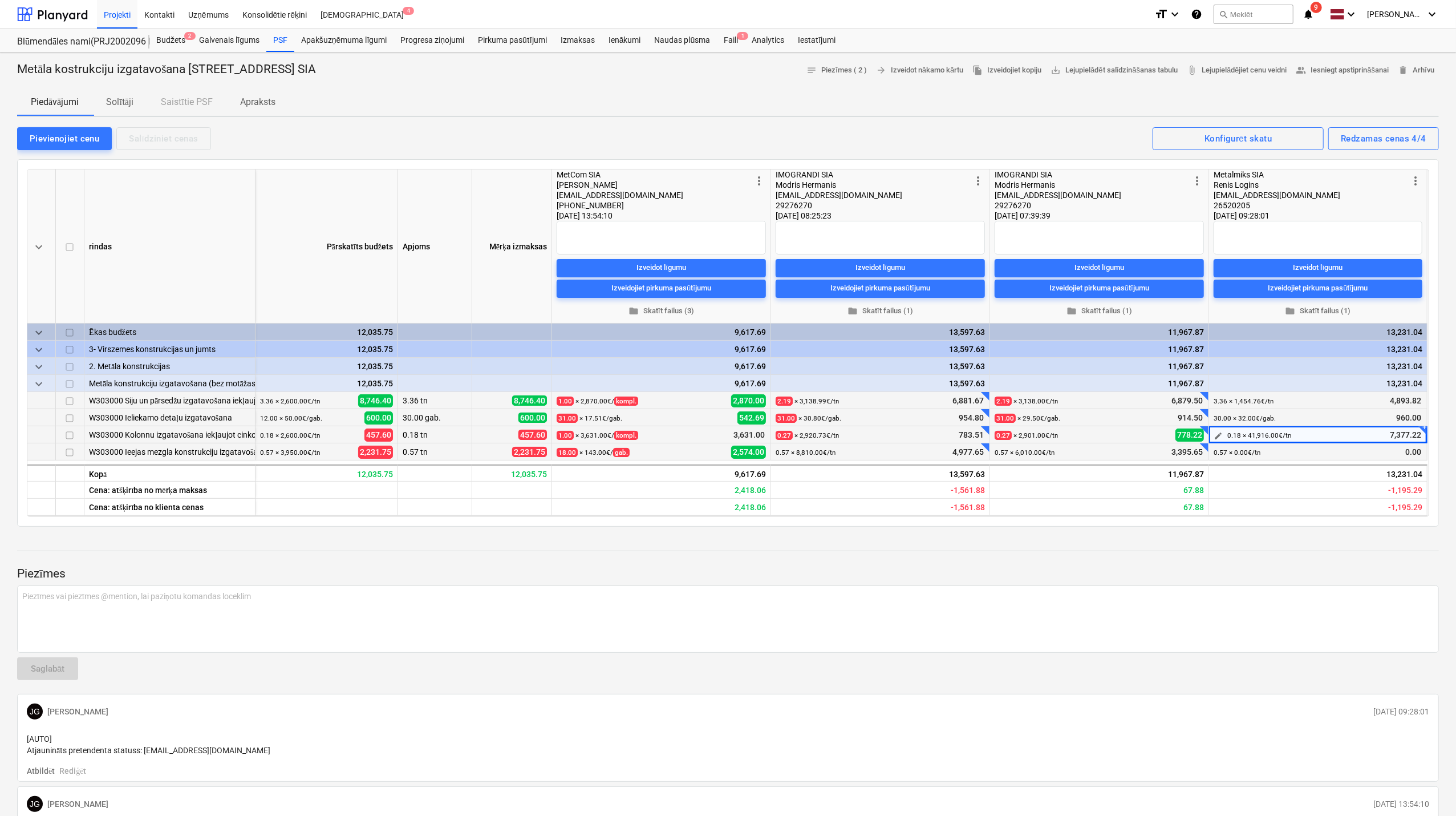
click at [1279, 437] on small "0.18 × 41,916.00€ / [GEOGRAPHIC_DATA]" at bounding box center [1259, 435] width 64 height 8
click at [1215, 436] on span "edit" at bounding box center [1218, 436] width 9 height 9
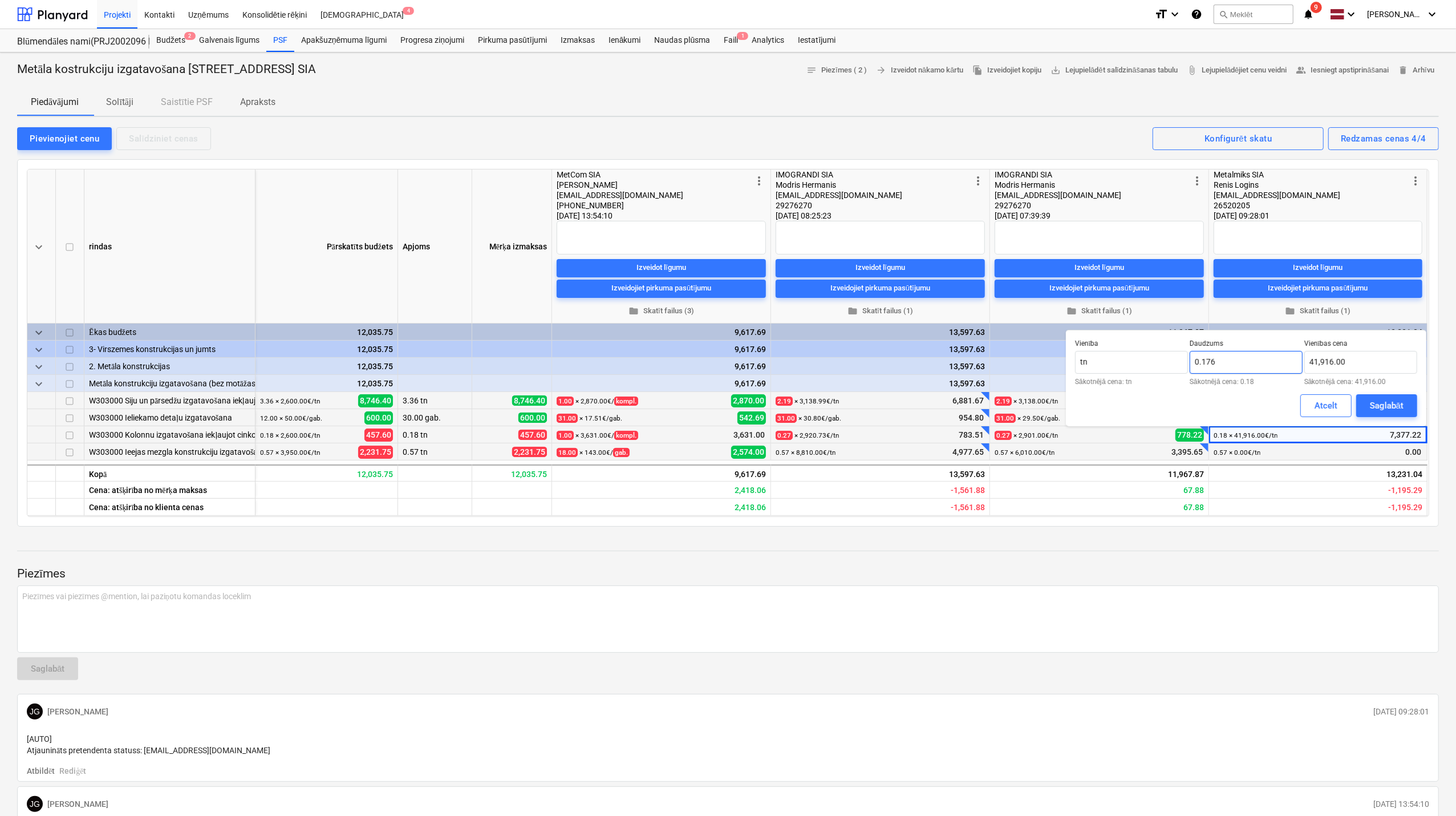
click at [1209, 358] on input "0.176" at bounding box center [1246, 363] width 113 height 23
click at [1219, 363] on input "0.176" at bounding box center [1246, 363] width 113 height 23
click at [1187, 580] on div "Piezīmes Piezīmes vai piezīmes @mention, lai paziņotu komandas loceklim ﻿ Sagla…" at bounding box center [728, 705] width 1422 height 338
type input "0.18"
click at [1361, 363] on input "41916" at bounding box center [1361, 363] width 113 height 23
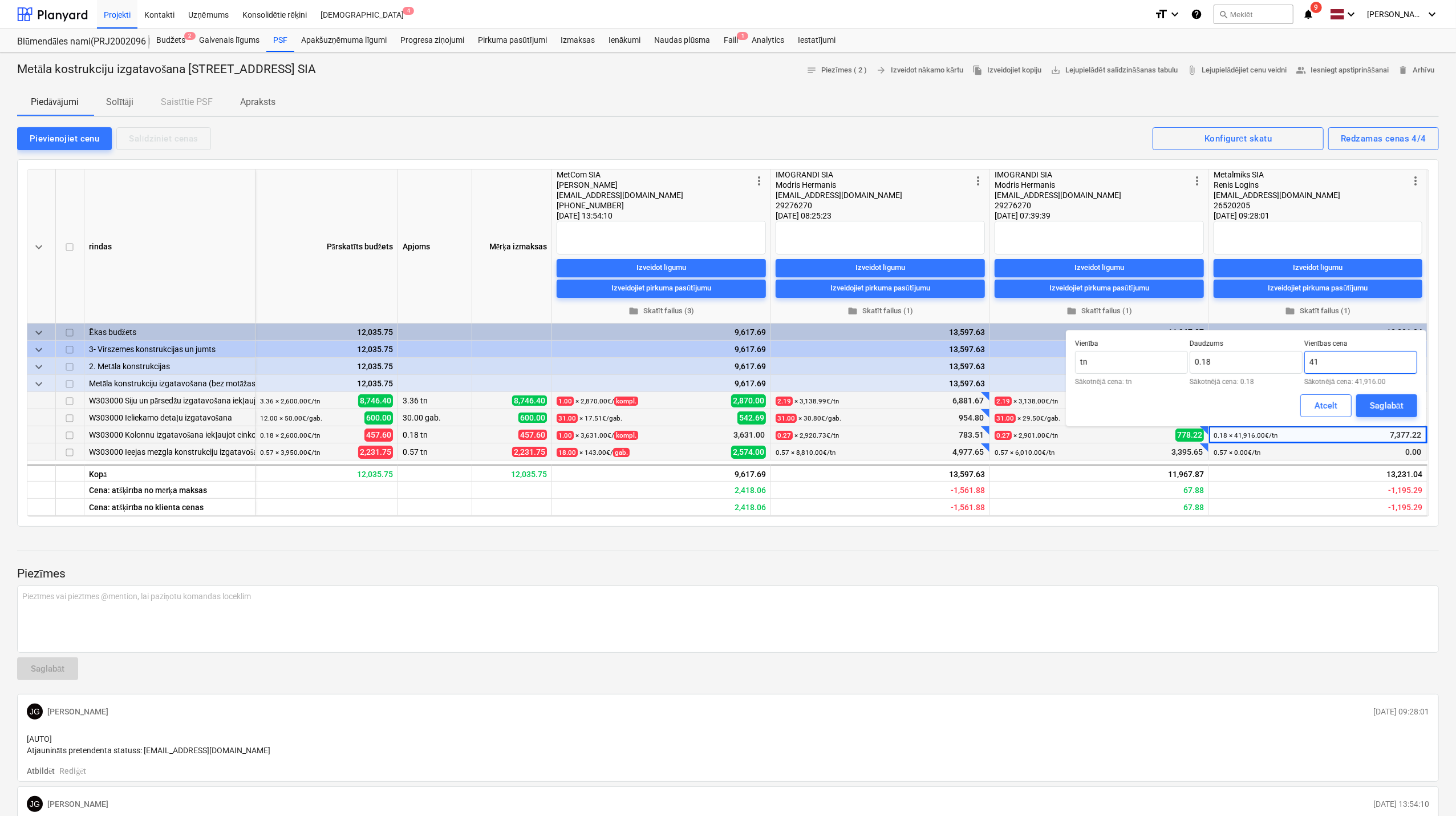
type input "4"
click at [1335, 367] on input "42869,318" at bounding box center [1361, 363] width 113 height 23
type input "42,869.32"
click at [1371, 403] on div "Saglabāt" at bounding box center [1387, 406] width 33 height 15
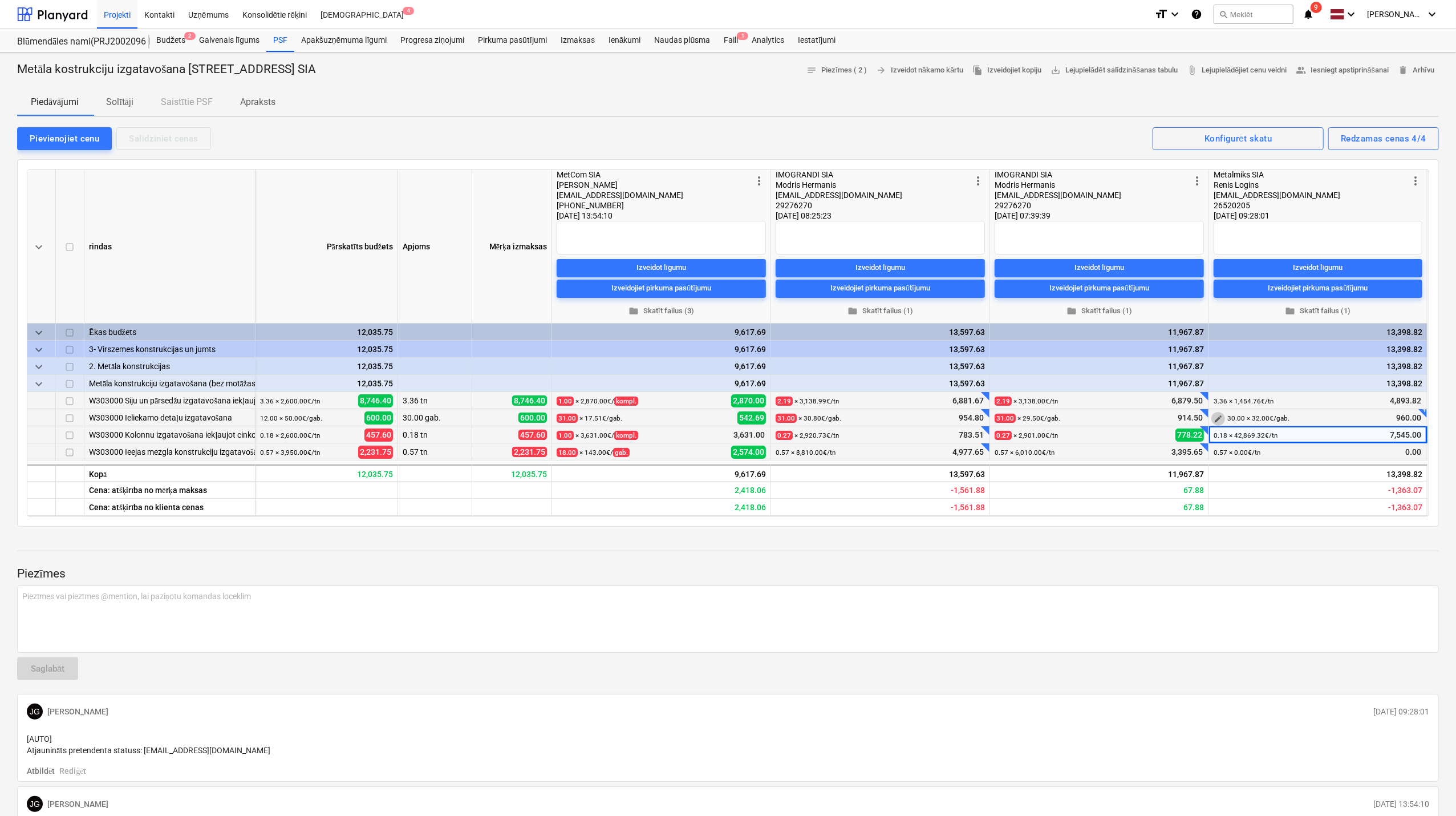
click at [1214, 418] on span "edit" at bounding box center [1218, 419] width 9 height 9
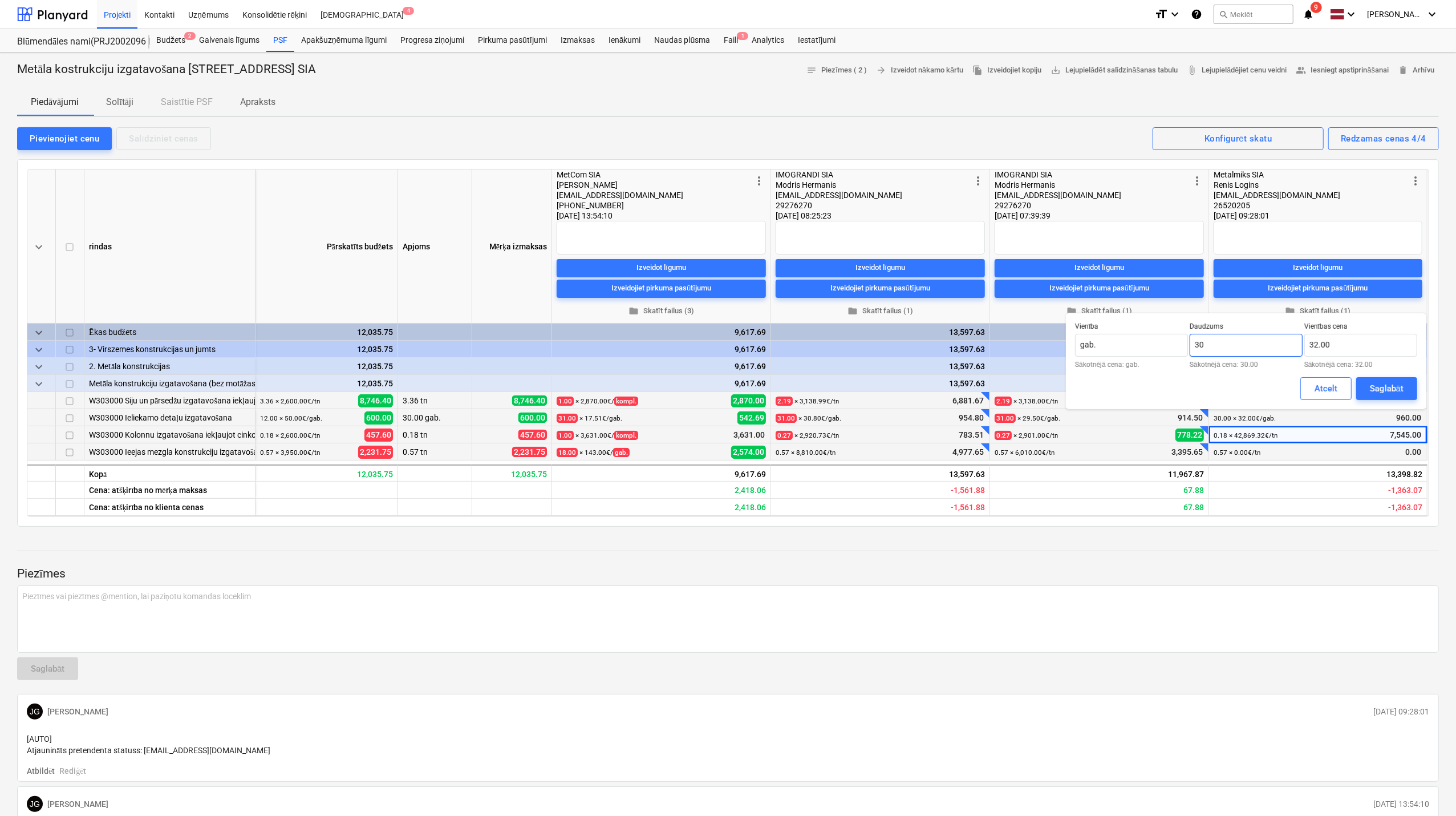
click at [1223, 345] on input "30" at bounding box center [1246, 345] width 113 height 23
type input "30.00"
click at [1357, 341] on input "32" at bounding box center [1361, 345] width 113 height 23
type input "31.00"
click at [1383, 391] on div "Saglabāt" at bounding box center [1387, 389] width 33 height 15
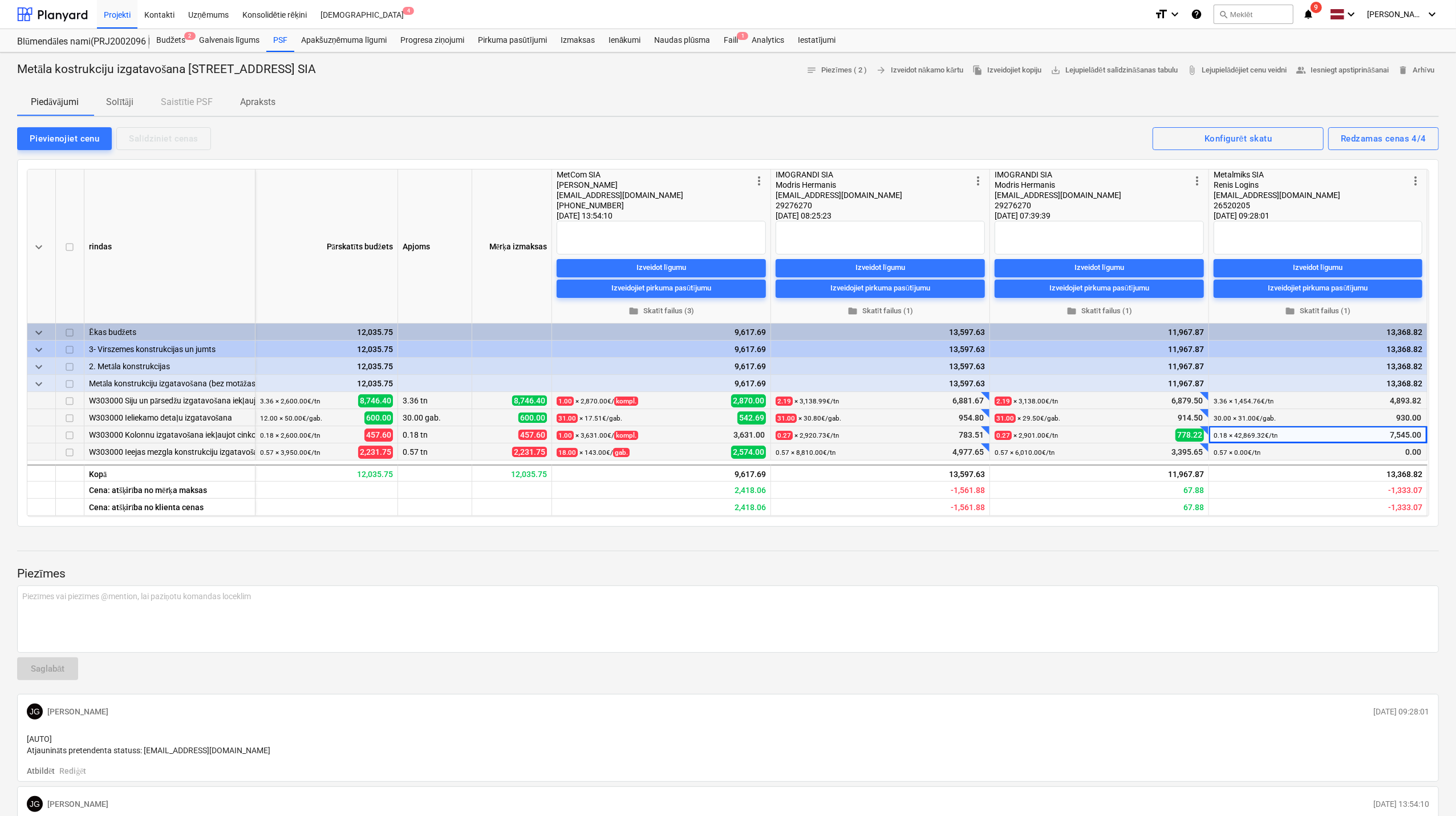
click at [1279, 569] on p "Piezīmes" at bounding box center [728, 574] width 1422 height 16
click at [1328, 68] on span "people_alt Iesniegt apstiprināšanai" at bounding box center [1343, 70] width 93 height 13
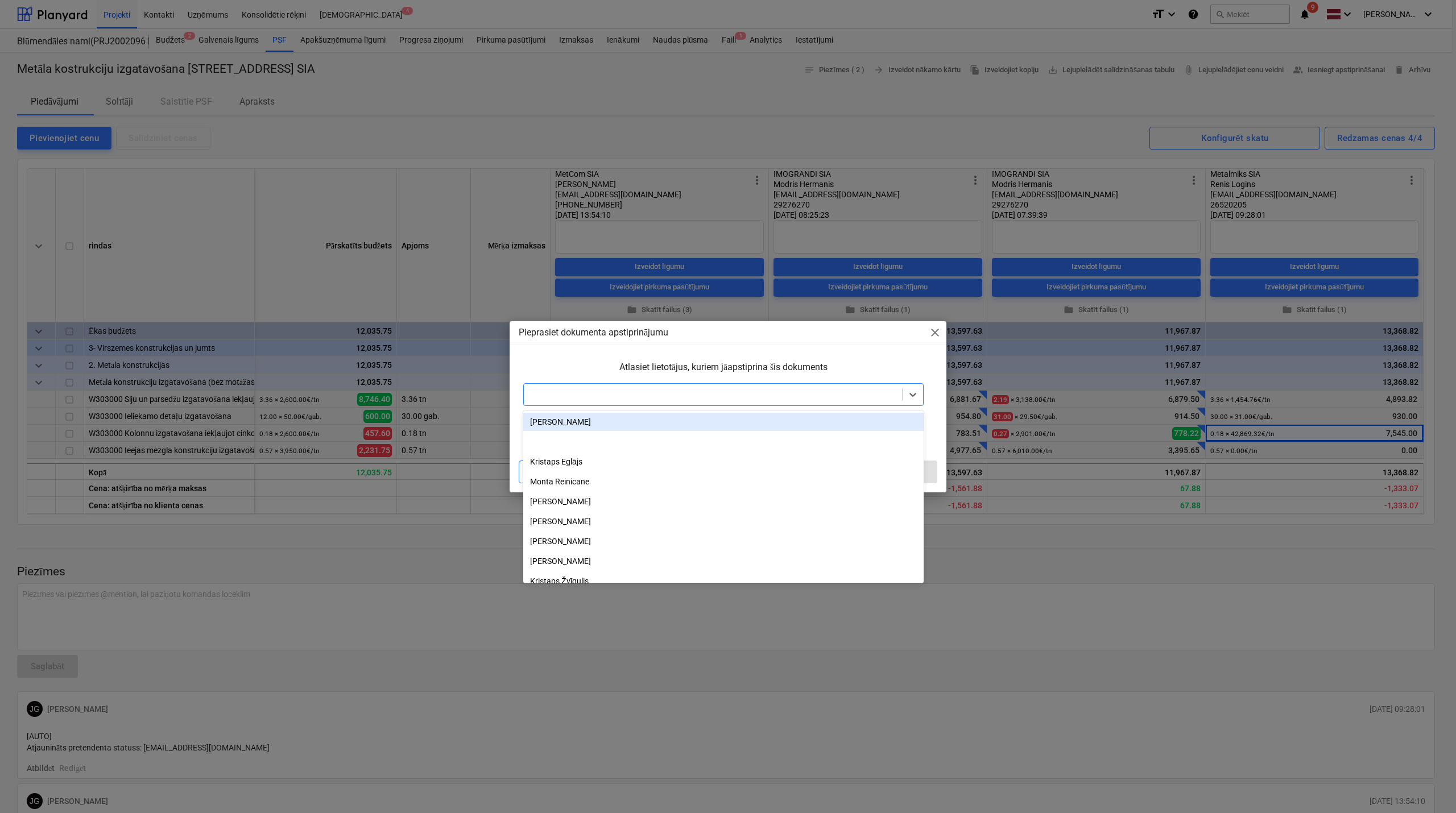
click at [697, 390] on div at bounding box center [713, 395] width 367 height 12
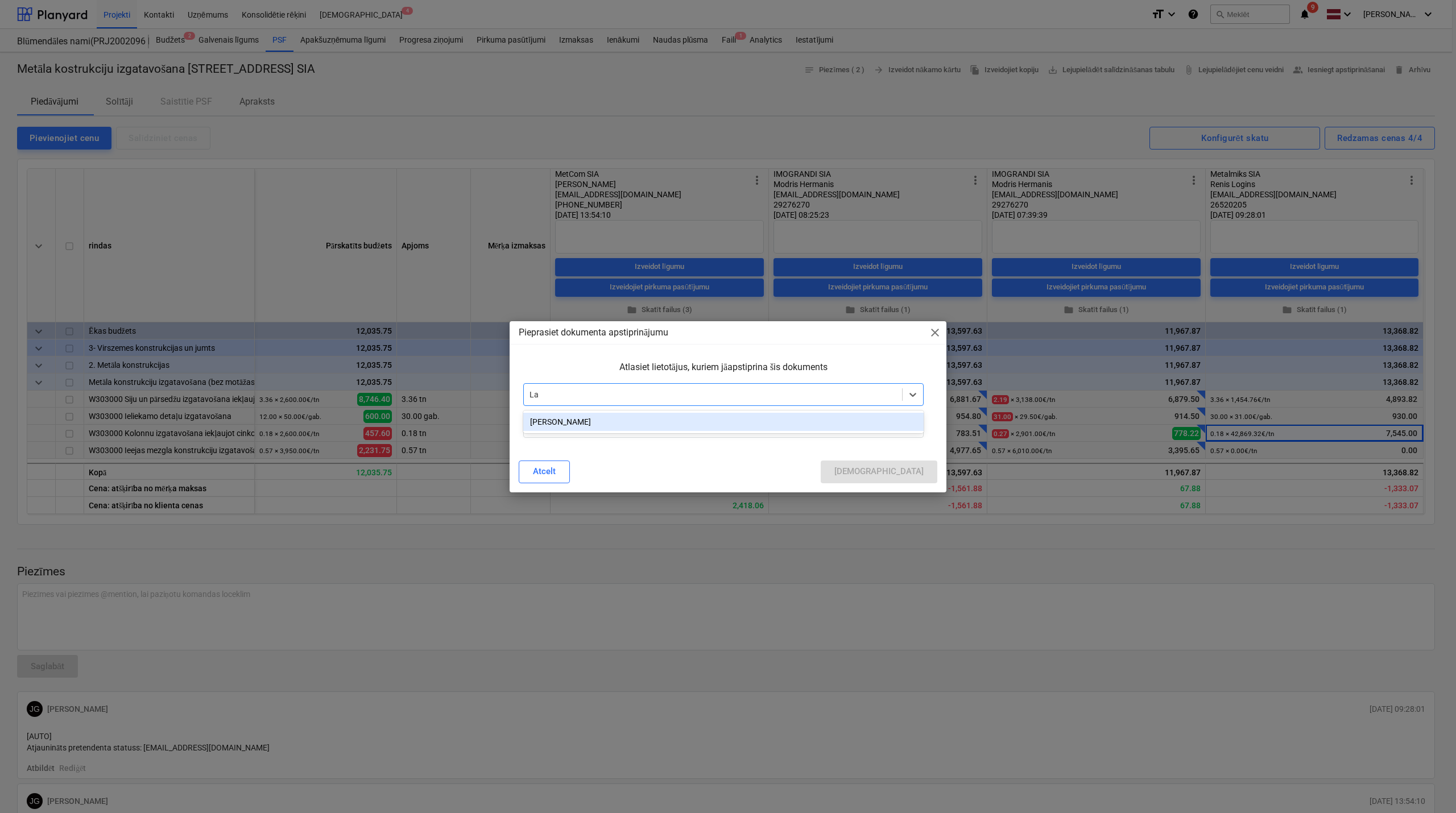
type input "L"
type input "Pogulis"
click at [587, 418] on div "[PERSON_NAME]" at bounding box center [724, 422] width 401 height 18
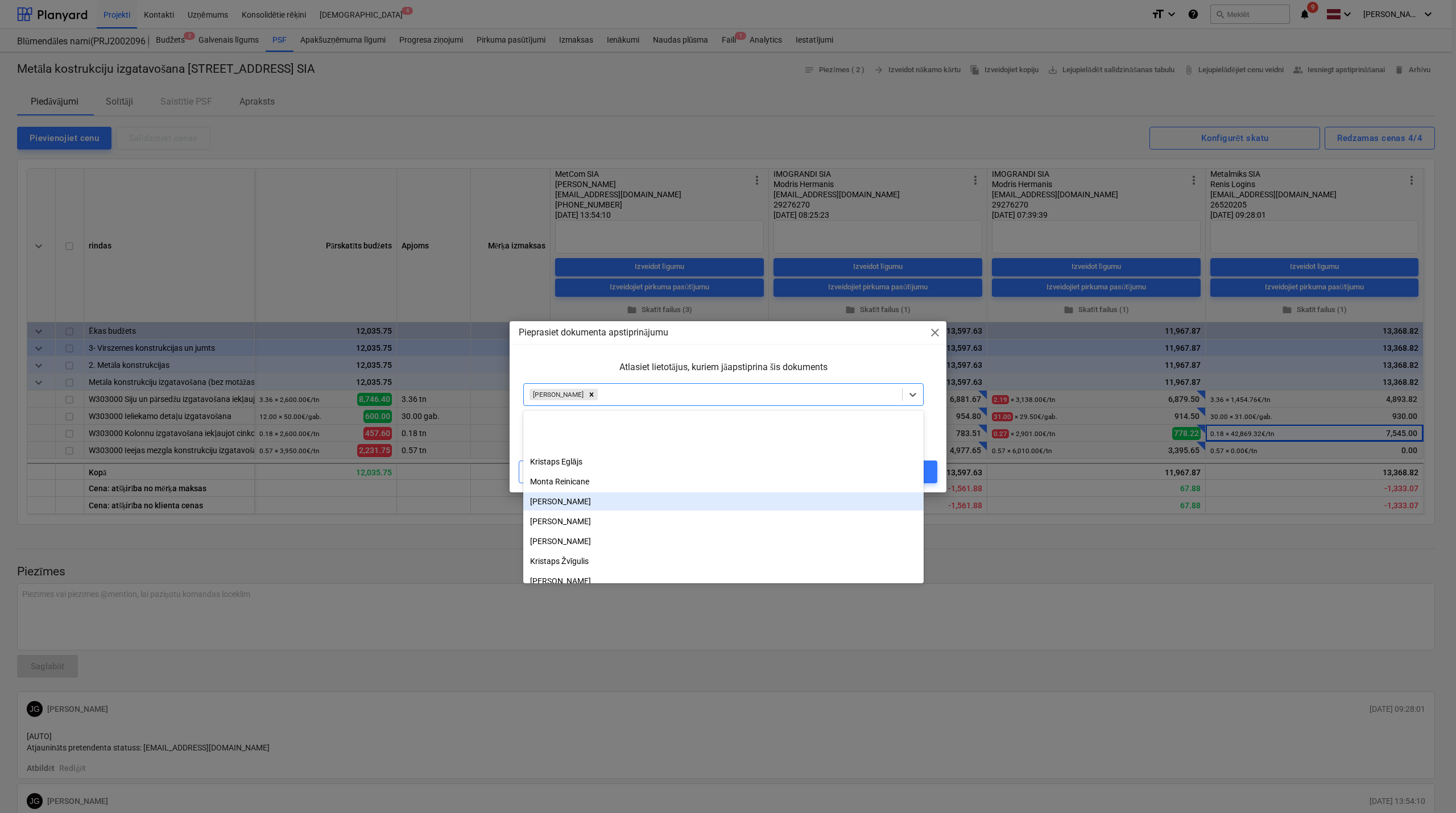
scroll to position [79, 0]
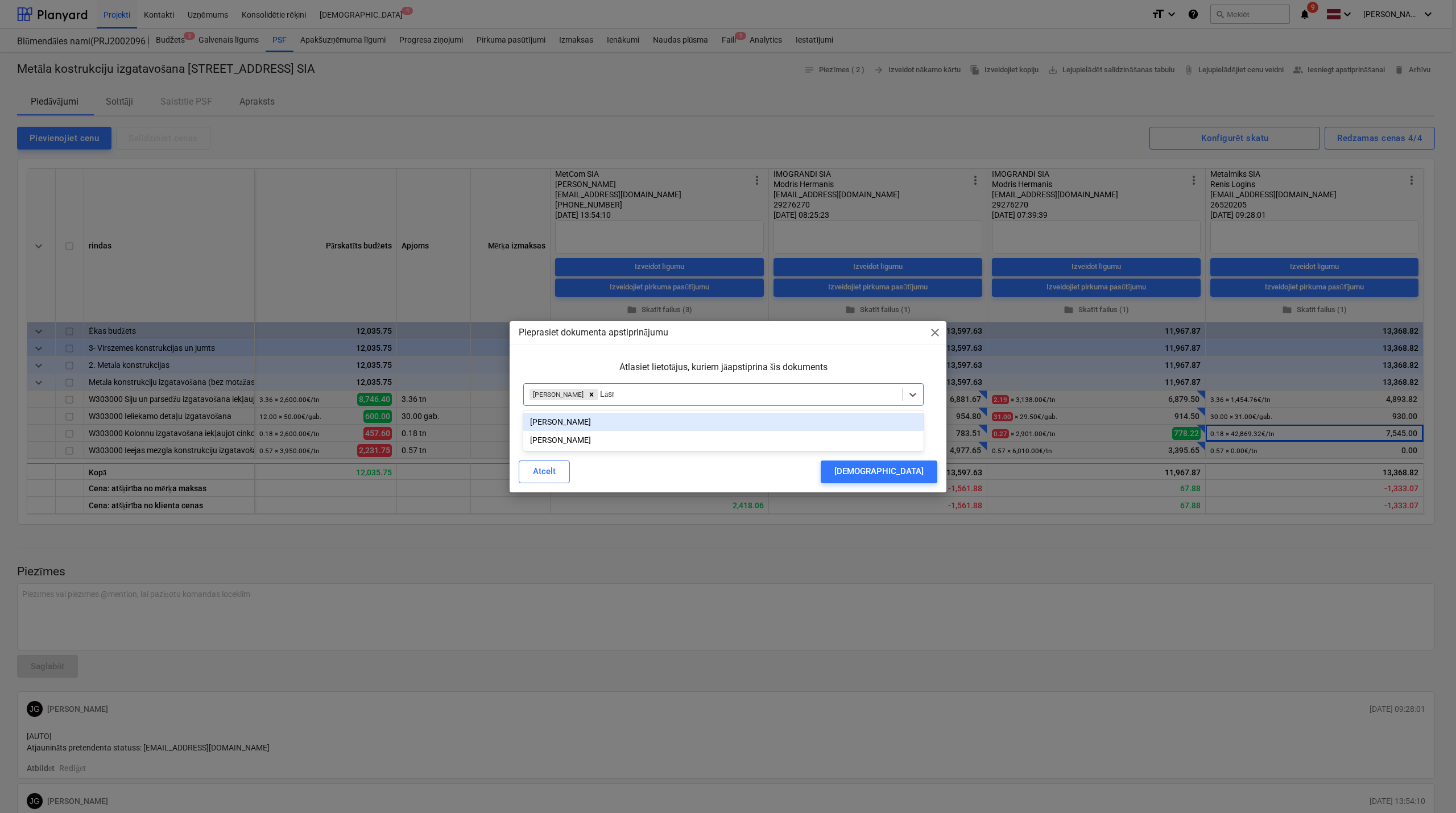
type input "Lāsma"
click at [594, 439] on div "[PERSON_NAME]" at bounding box center [724, 440] width 401 height 18
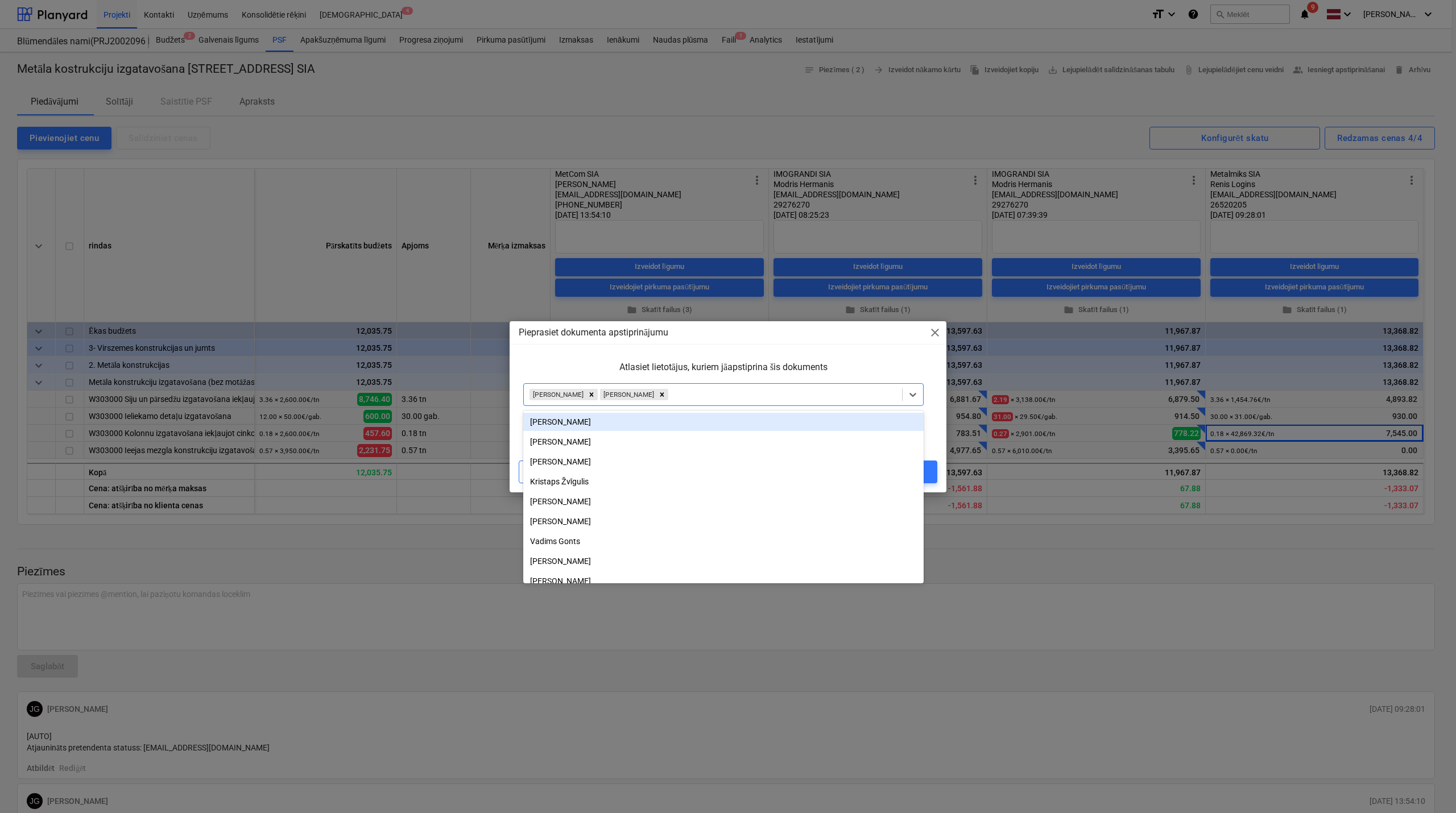
click at [724, 346] on div "Pieprasiet dokumenta apstiprinājumu close Atlasiet lietotājus, kuriem jāapstipr…" at bounding box center [728, 406] width 437 height 171
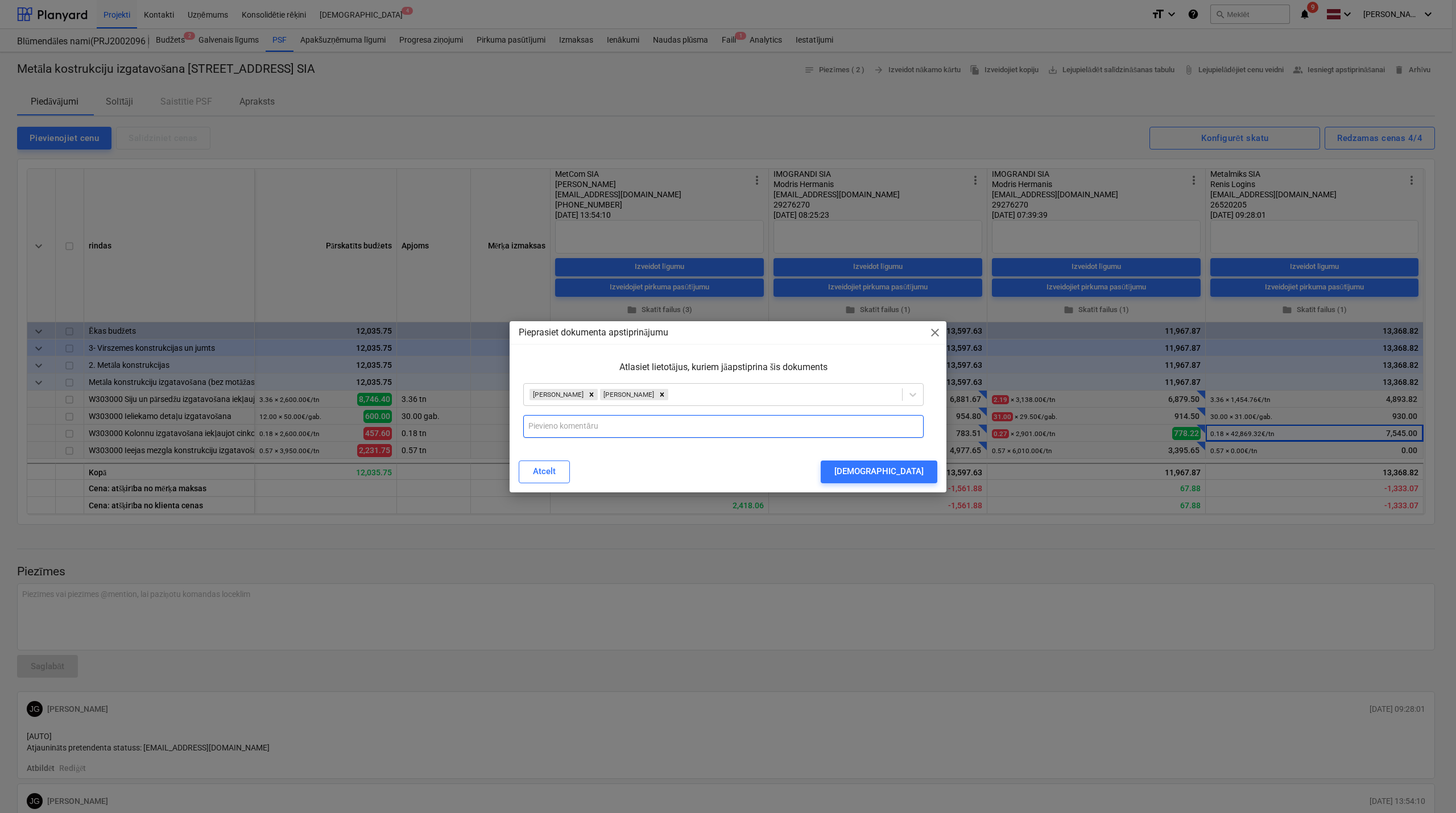
click at [659, 423] on input "text" at bounding box center [724, 426] width 401 height 23
